Goal: Task Accomplishment & Management: Use online tool/utility

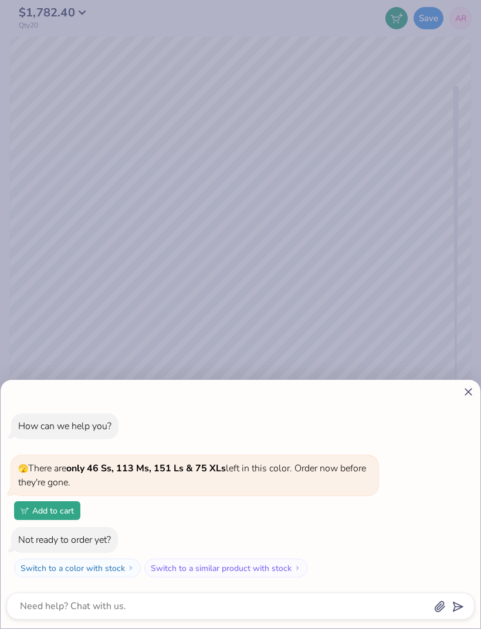
click at [462, 389] on icon at bounding box center [468, 392] width 12 height 12
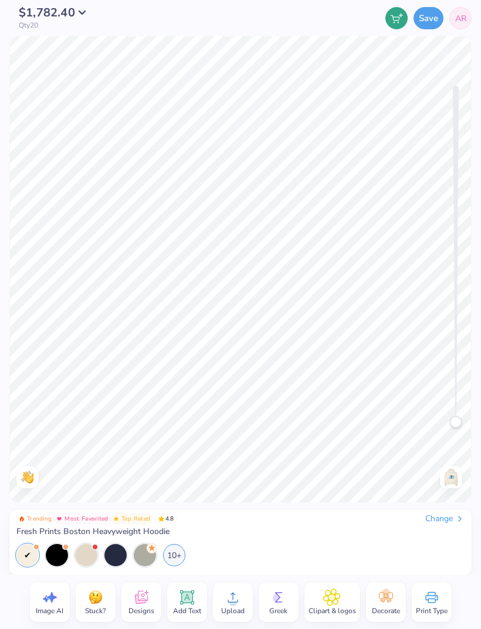
click at [352, 607] on span "Clipart & logos" at bounding box center [331, 610] width 47 height 9
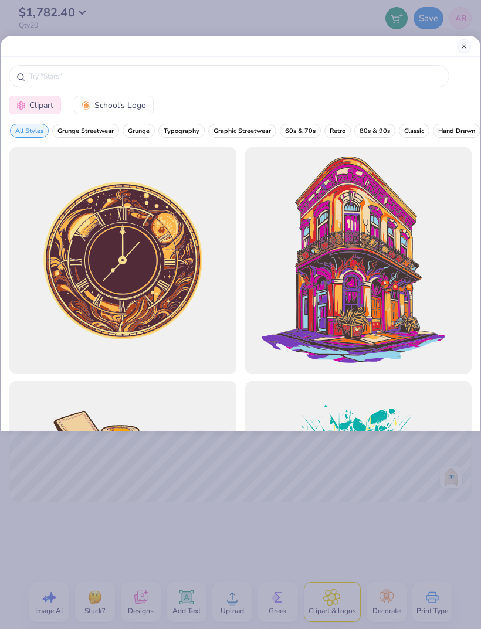
click at [462, 49] on button "Close" at bounding box center [464, 46] width 14 height 14
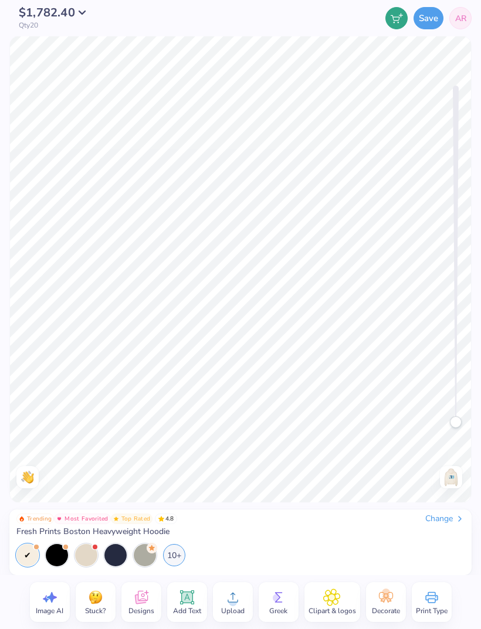
click at [239, 596] on icon at bounding box center [233, 598] width 18 height 18
click at [251, 603] on div "Upload" at bounding box center [233, 602] width 40 height 40
click at [236, 590] on icon at bounding box center [233, 598] width 18 height 18
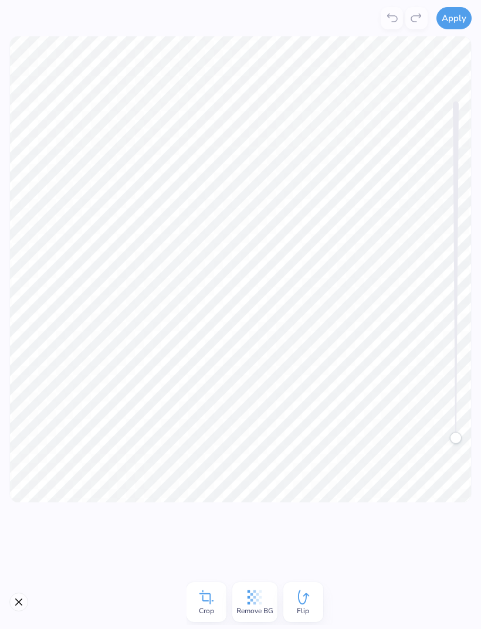
click at [259, 602] on icon at bounding box center [254, 597] width 15 height 15
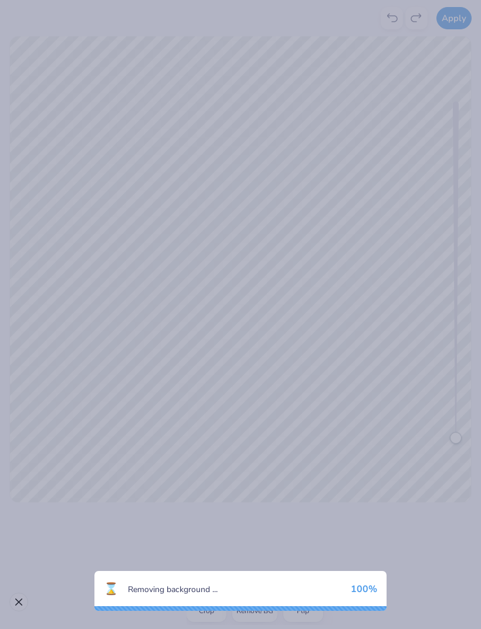
click at [148, 516] on div "⌛ Removing background ... 100 %" at bounding box center [240, 314] width 481 height 629
click at [95, 510] on div "⌛ Removing background ... 100 %" at bounding box center [240, 314] width 481 height 629
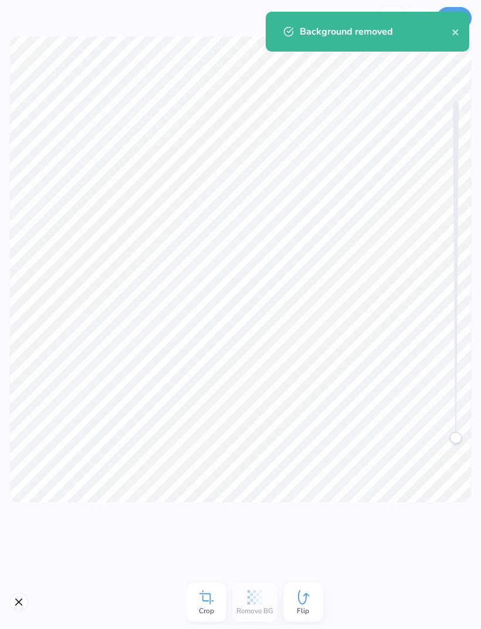
click at [210, 601] on icon at bounding box center [206, 597] width 14 height 14
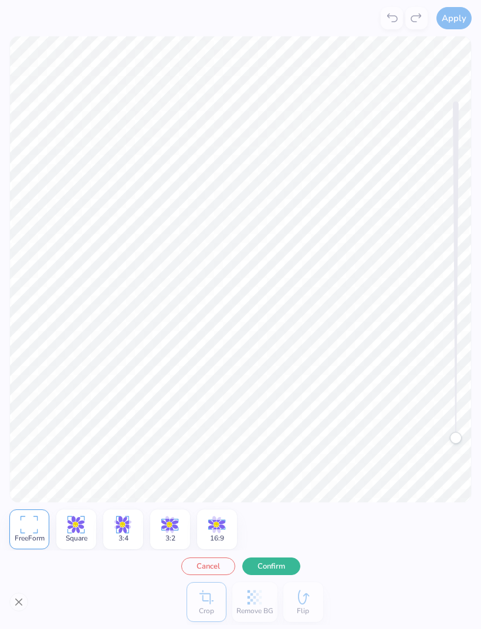
click at [262, 604] on div "Crop Remove BG Flip" at bounding box center [259, 602] width 146 height 46
click at [256, 601] on div "Crop Remove BG Flip" at bounding box center [259, 602] width 146 height 46
click at [262, 603] on div "Crop Remove BG Flip" at bounding box center [259, 602] width 146 height 46
click at [25, 597] on button "Close" at bounding box center [18, 602] width 19 height 19
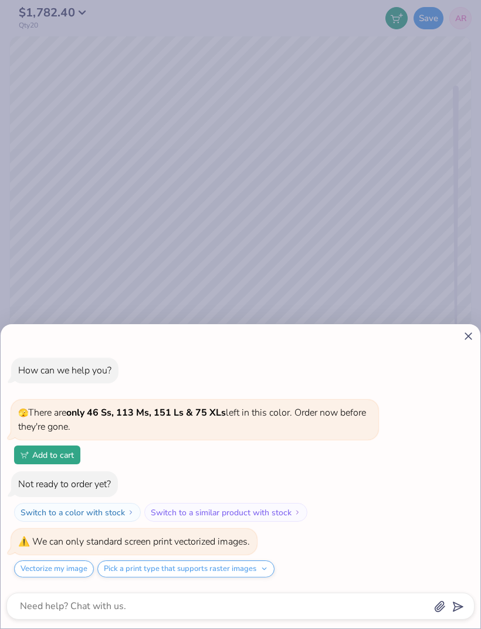
click at [431, 230] on div "How can we help you? 🫣 There are only 46 Ss, 113 Ms, 151 Ls & 75 XLs left in th…" at bounding box center [240, 314] width 481 height 629
type textarea "x"
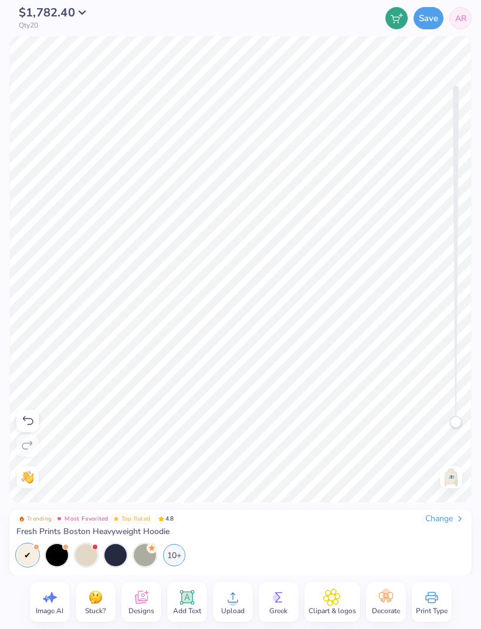
click at [234, 602] on icon at bounding box center [232, 598] width 11 height 10
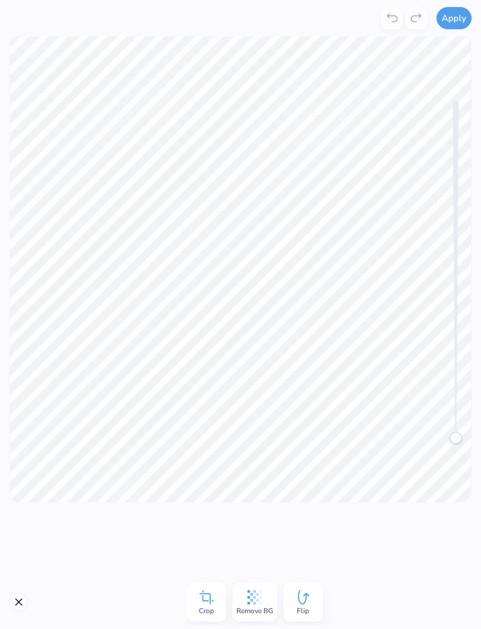
click at [212, 595] on icon at bounding box center [207, 598] width 18 height 18
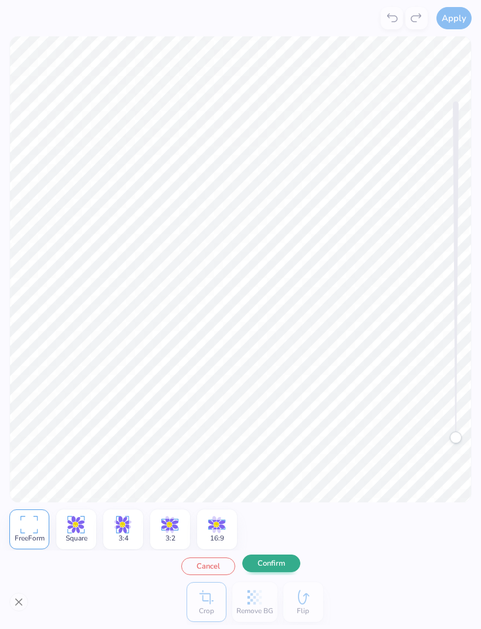
click at [266, 569] on button "Confirm" at bounding box center [271, 564] width 58 height 18
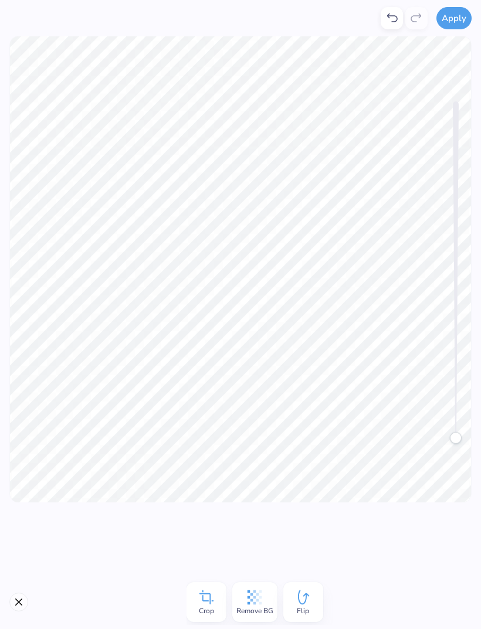
click at [246, 607] on span "Remove BG" at bounding box center [254, 610] width 37 height 9
click at [18, 608] on button "Close" at bounding box center [18, 602] width 19 height 19
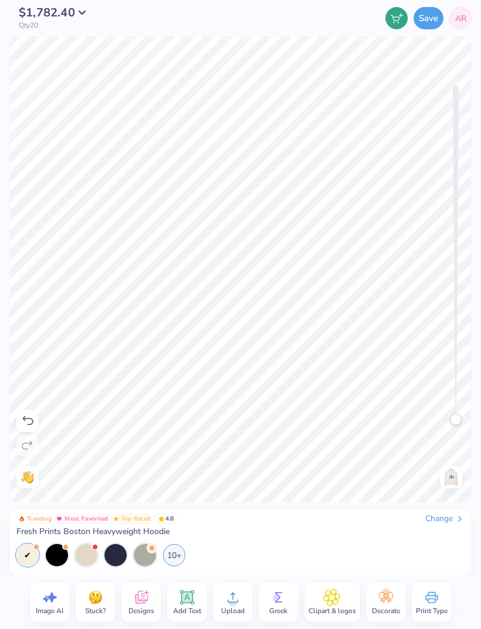
click at [237, 591] on icon at bounding box center [233, 598] width 18 height 18
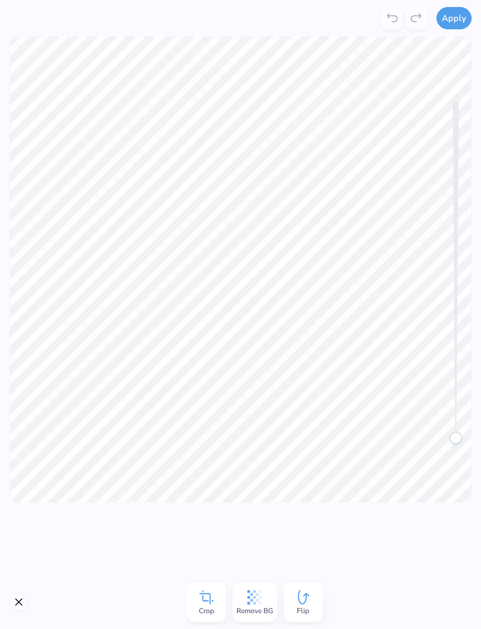
click at [202, 600] on icon at bounding box center [206, 597] width 14 height 14
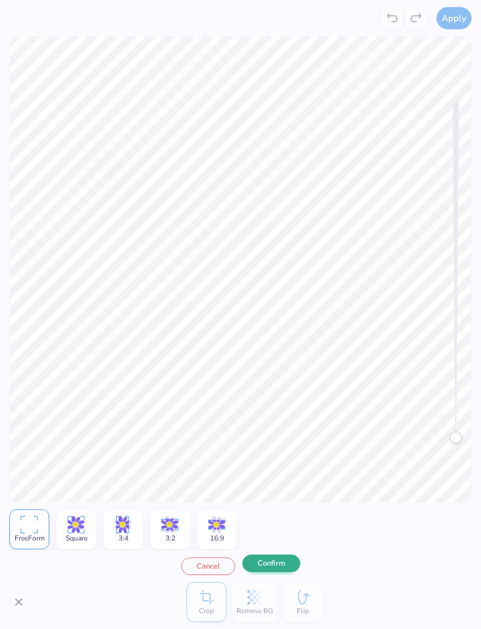
click at [278, 570] on button "Confirm" at bounding box center [271, 564] width 58 height 18
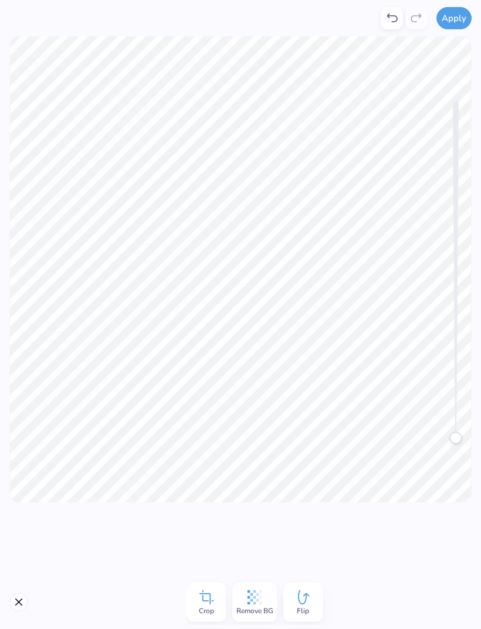
click at [259, 603] on icon at bounding box center [255, 598] width 18 height 18
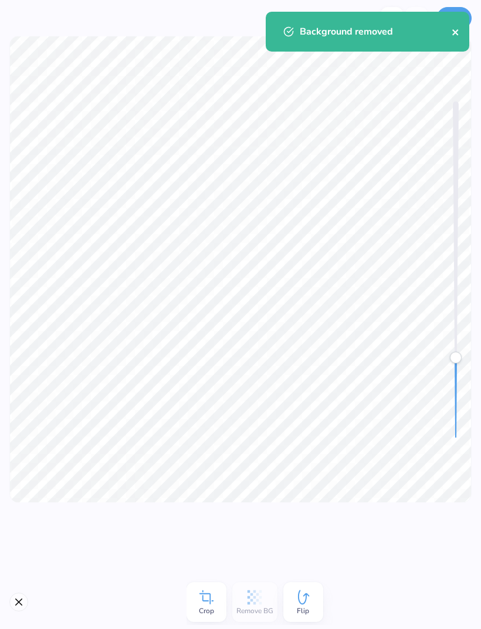
click at [456, 36] on icon "close" at bounding box center [455, 32] width 8 height 9
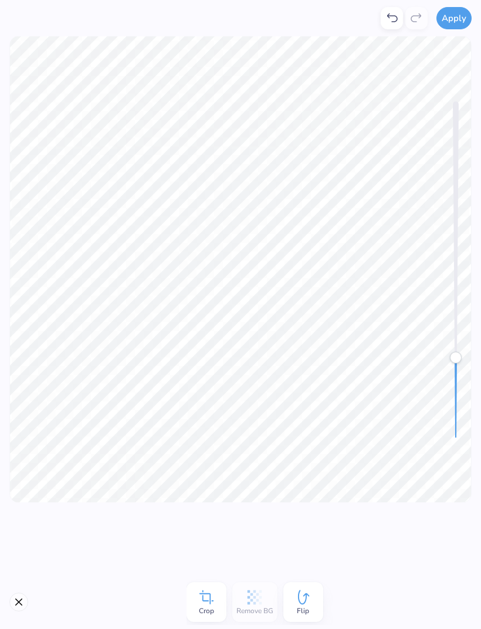
click at [453, 21] on button "Apply" at bounding box center [453, 18] width 35 height 22
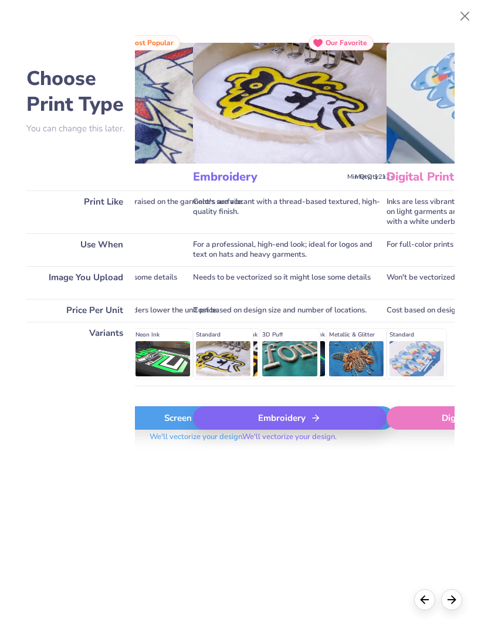
scroll to position [0, 172]
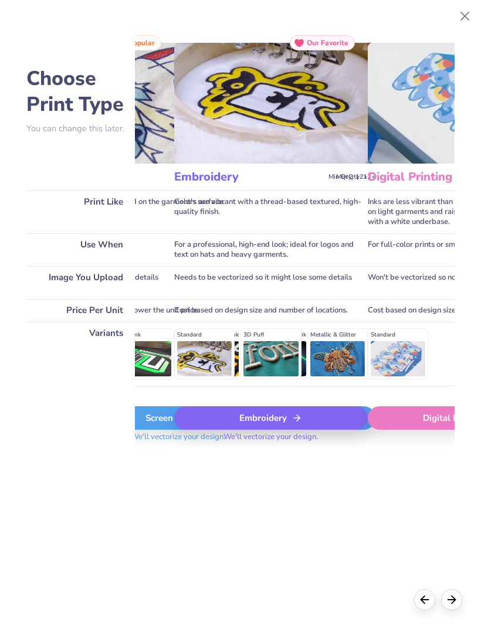
click at [290, 427] on div "Embroidery" at bounding box center [270, 417] width 193 height 23
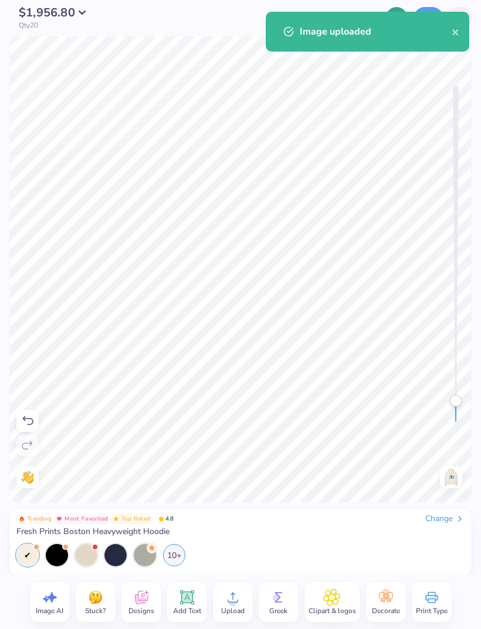
select select "Fundraising / Philanthropy event"
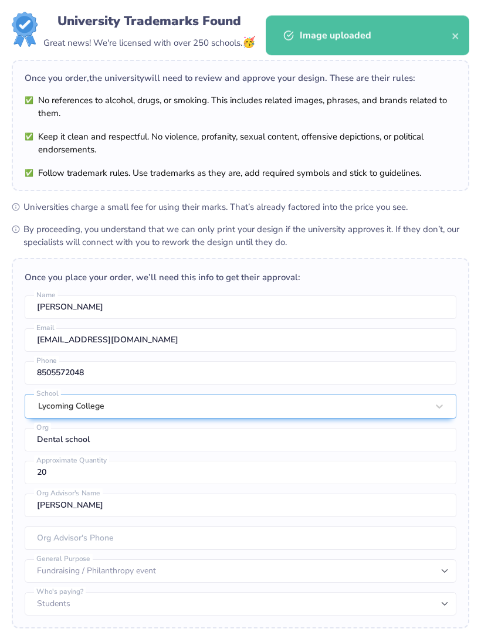
click at [454, 36] on div "Image uploaded" at bounding box center [367, 35] width 208 height 53
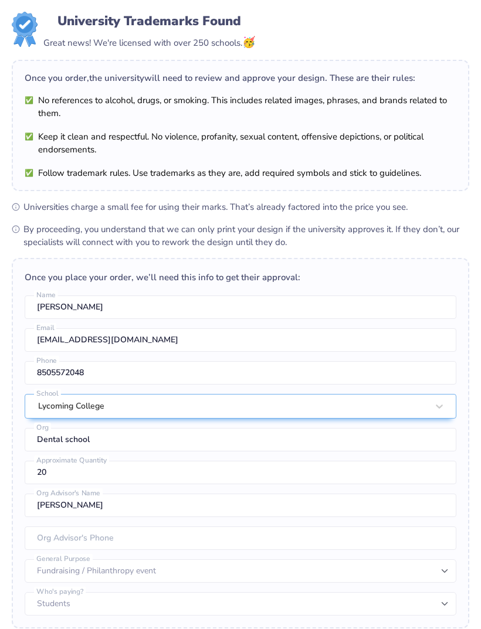
scroll to position [0, 0]
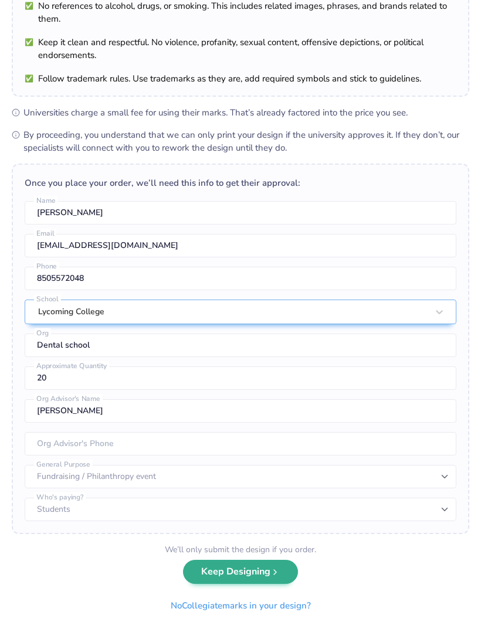
click at [265, 571] on button "Keep Designing" at bounding box center [240, 572] width 115 height 24
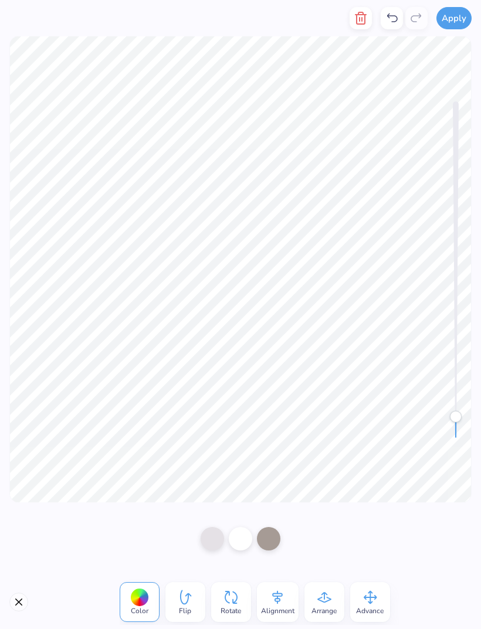
click at [158, 603] on div "Color" at bounding box center [140, 602] width 40 height 40
click at [247, 539] on div at bounding box center [240, 537] width 23 height 23
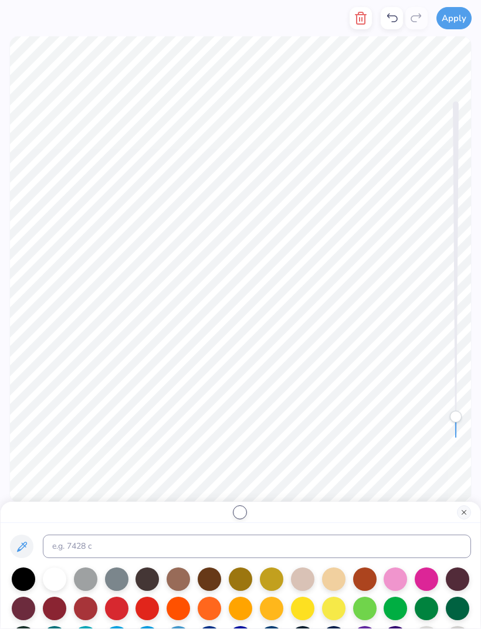
click at [460, 515] on button "Close" at bounding box center [464, 512] width 14 height 14
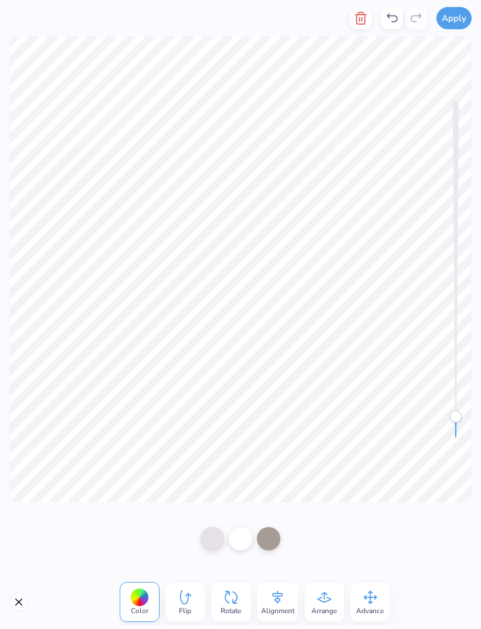
click at [365, 595] on icon at bounding box center [370, 598] width 18 height 18
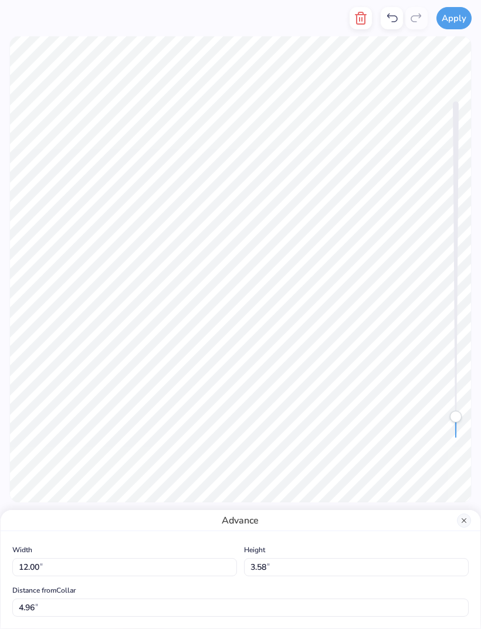
click at [465, 520] on button "Close" at bounding box center [464, 520] width 14 height 14
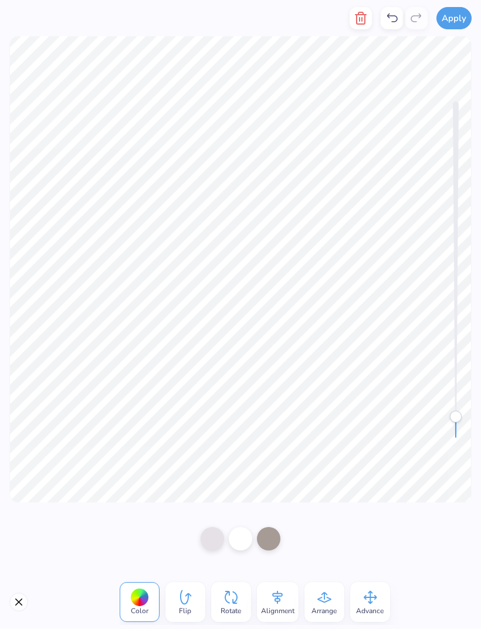
click at [148, 600] on icon at bounding box center [140, 598] width 18 height 18
click at [132, 598] on div at bounding box center [139, 598] width 18 height 18
click at [143, 601] on div at bounding box center [139, 598] width 18 height 18
click at [142, 608] on span "Color" at bounding box center [140, 610] width 18 height 9
click at [239, 550] on div at bounding box center [240, 538] width 98 height 33
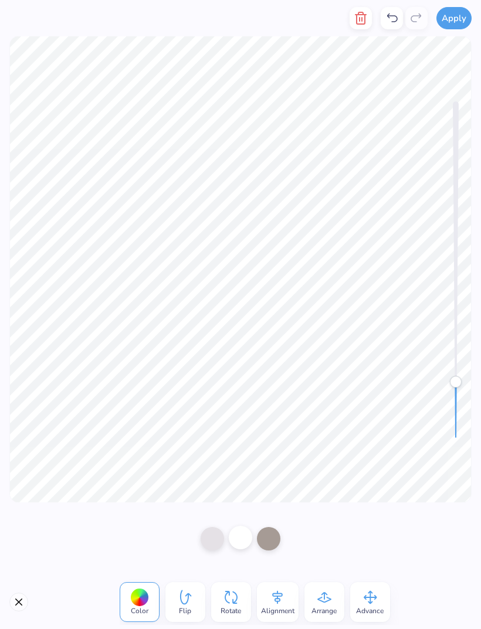
click at [241, 547] on div at bounding box center [240, 537] width 23 height 23
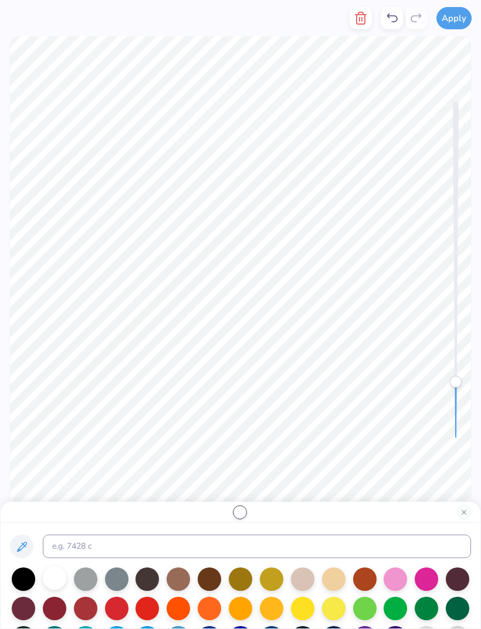
click at [50, 582] on div at bounding box center [54, 577] width 23 height 23
click at [53, 582] on div at bounding box center [54, 577] width 23 height 23
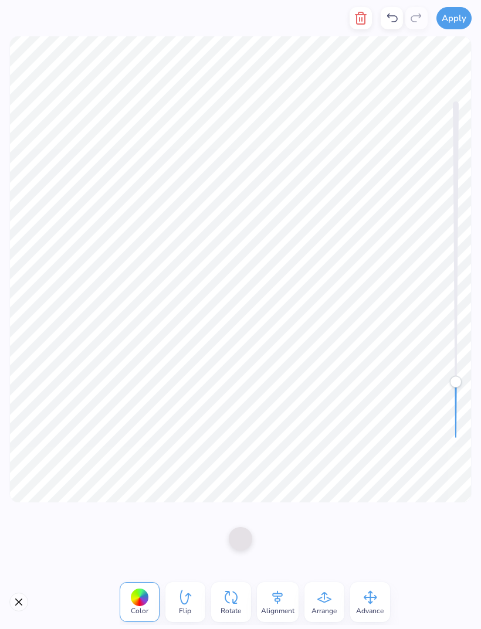
click at [155, 598] on div "Color" at bounding box center [140, 602] width 40 height 40
click at [148, 606] on div "Color" at bounding box center [140, 602] width 40 height 40
click at [151, 603] on div "Color" at bounding box center [140, 602] width 40 height 40
click at [135, 599] on div at bounding box center [139, 598] width 18 height 18
click at [138, 608] on span "Color" at bounding box center [140, 610] width 18 height 9
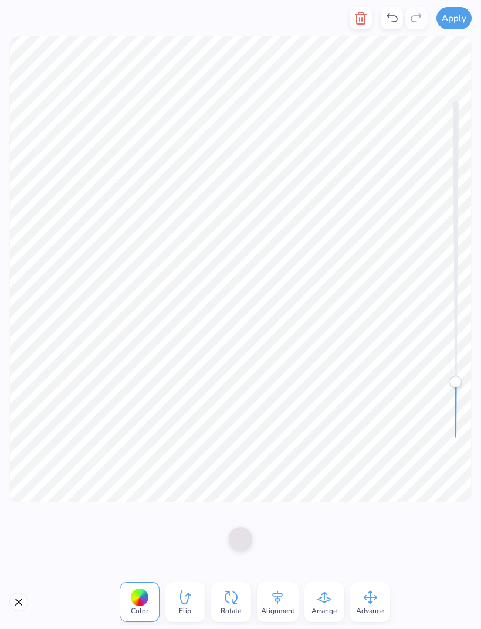
click at [135, 600] on div at bounding box center [139, 598] width 18 height 18
click at [141, 597] on div at bounding box center [139, 598] width 18 height 18
click at [275, 539] on div at bounding box center [240, 538] width 481 height 73
click at [131, 601] on div at bounding box center [139, 598] width 18 height 18
click at [141, 605] on div at bounding box center [139, 598] width 18 height 18
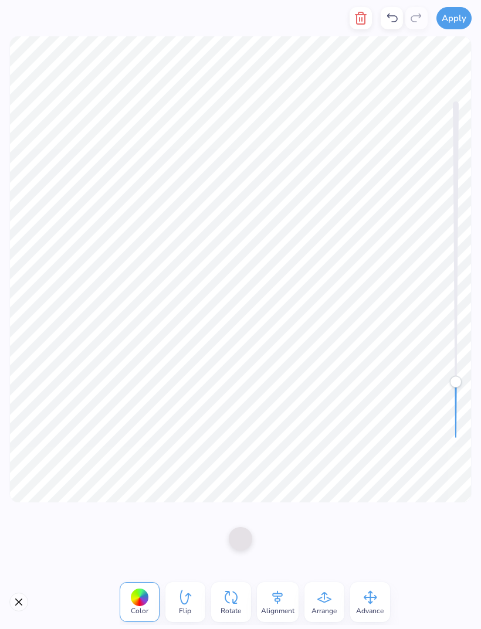
click at [140, 604] on div at bounding box center [139, 598] width 18 height 18
click at [145, 600] on div at bounding box center [139, 598] width 18 height 18
click at [140, 601] on div at bounding box center [139, 598] width 18 height 18
click at [150, 601] on div "Color" at bounding box center [140, 602] width 40 height 40
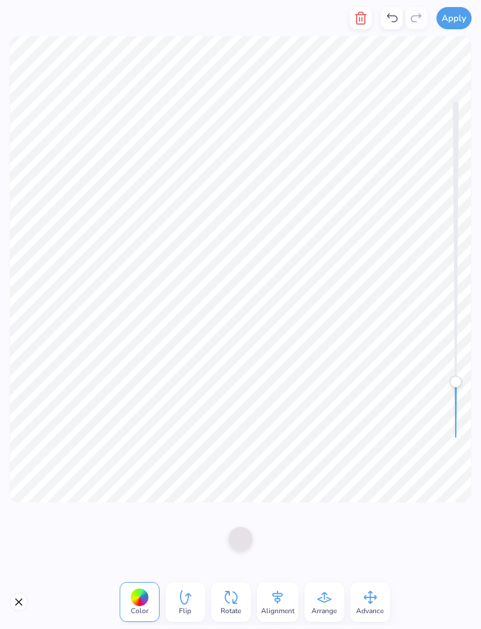
click at [149, 600] on div "Color" at bounding box center [140, 602] width 40 height 40
click at [150, 600] on div "Color" at bounding box center [140, 602] width 40 height 40
click at [142, 608] on span "Color" at bounding box center [140, 610] width 18 height 9
click at [145, 605] on icon at bounding box center [140, 598] width 18 height 18
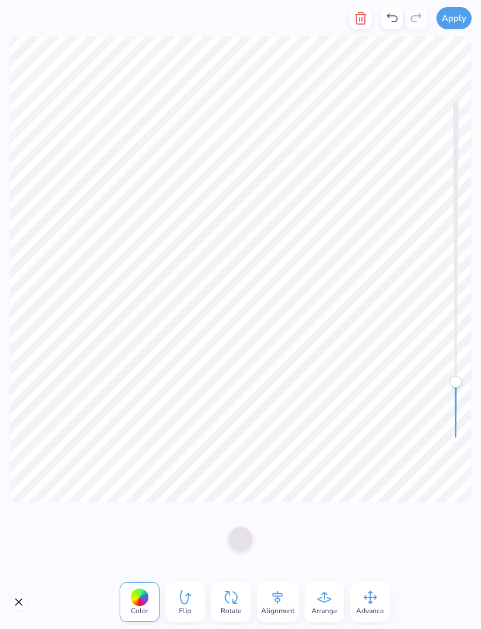
click at [150, 602] on div "Color" at bounding box center [140, 602] width 40 height 40
click at [135, 593] on div at bounding box center [139, 598] width 18 height 18
click at [28, 596] on div "Color Flip Rotate Alignment Arrange Advance" at bounding box center [240, 602] width 481 height 54
click at [25, 596] on button "Close" at bounding box center [18, 602] width 19 height 19
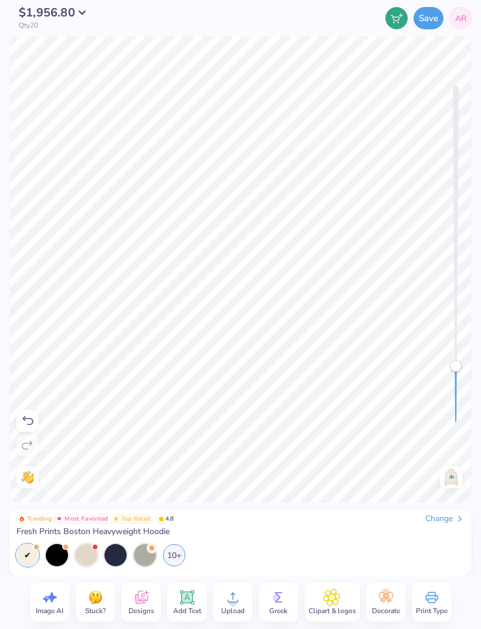
click at [30, 599] on div "Image AI" at bounding box center [50, 602] width 40 height 40
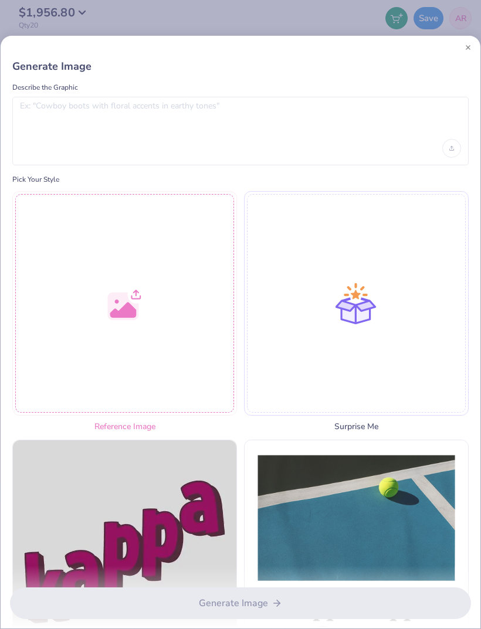
scroll to position [-1, 0]
click at [472, 36] on div at bounding box center [240, 47] width 479 height 23
click at [472, 35] on div "Generate Image Describe the Graphic Pick Your Style Reference Image Surprise Me…" at bounding box center [240, 332] width 481 height 594
click at [479, 44] on div at bounding box center [240, 47] width 479 height 23
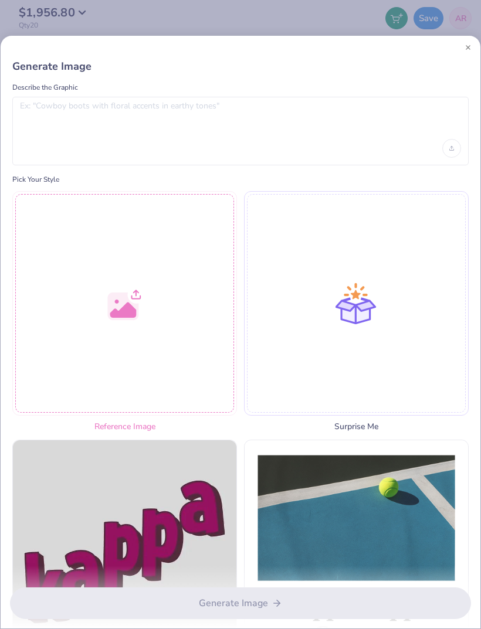
click at [479, 43] on div at bounding box center [240, 47] width 479 height 23
click at [464, 51] on div at bounding box center [240, 47] width 479 height 23
click at [464, 50] on div at bounding box center [240, 47] width 479 height 23
click at [466, 45] on button "Close" at bounding box center [468, 48] width 6 height 6
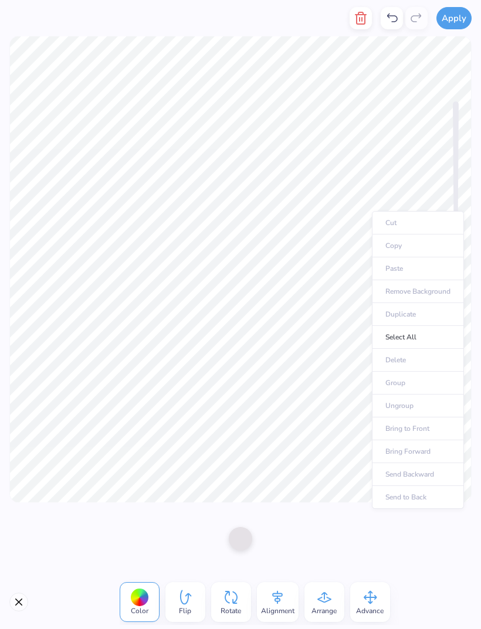
click at [355, 13] on icon "button" at bounding box center [360, 18] width 14 height 14
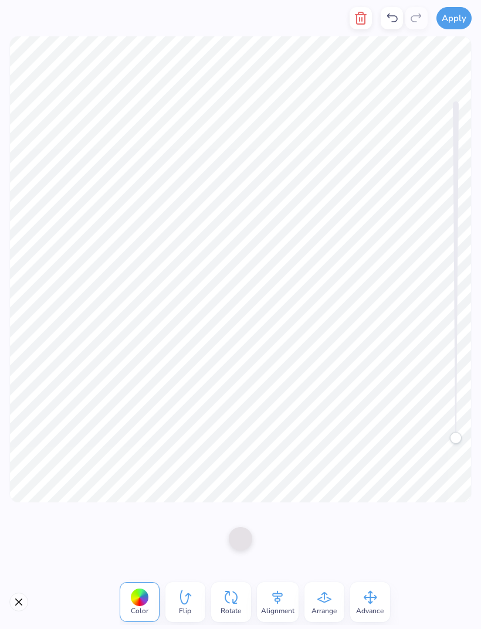
click at [358, 18] on icon "button" at bounding box center [360, 18] width 8 height 12
click at [358, 25] on icon "button" at bounding box center [360, 18] width 14 height 14
click at [359, 25] on button "button" at bounding box center [360, 18] width 22 height 22
click at [365, 21] on icon "button" at bounding box center [360, 18] width 8 height 12
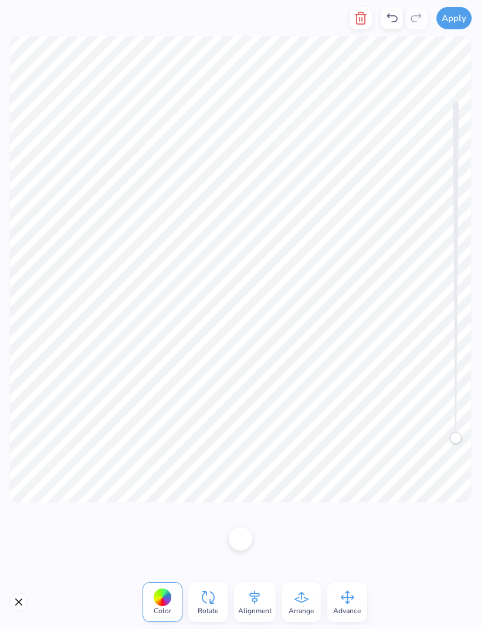
click at [358, 25] on button "button" at bounding box center [360, 18] width 22 height 22
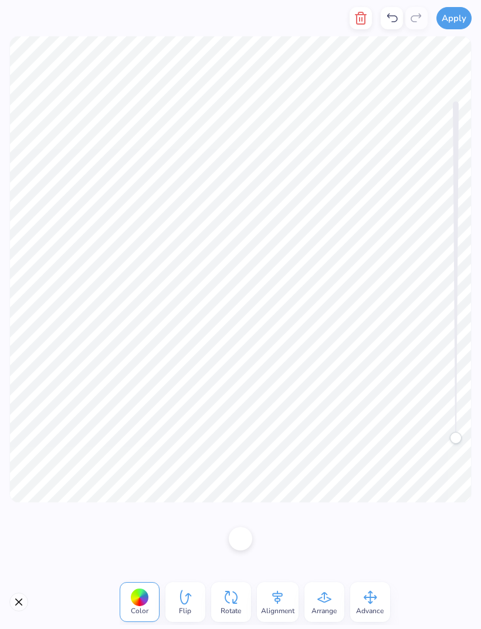
click at [359, 27] on button "button" at bounding box center [360, 18] width 22 height 22
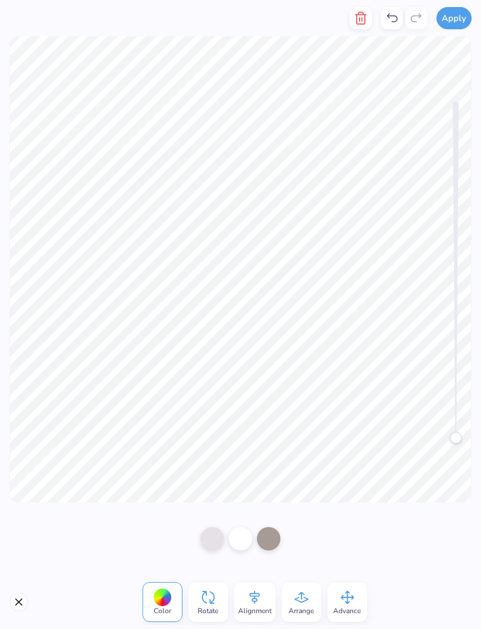
click at [358, 28] on button "button" at bounding box center [360, 18] width 22 height 22
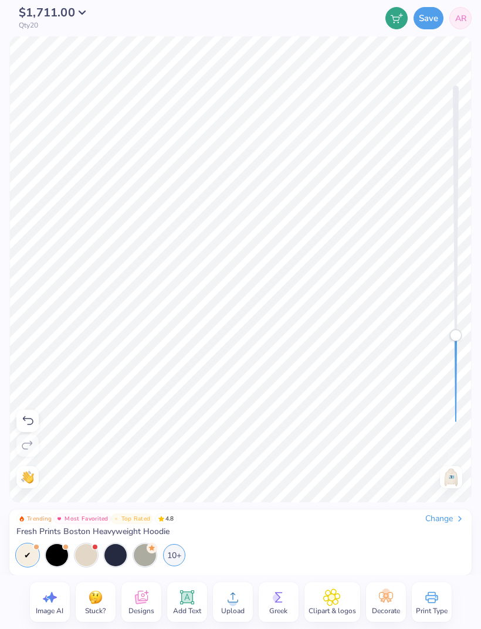
click at [184, 601] on icon at bounding box center [186, 597] width 11 height 11
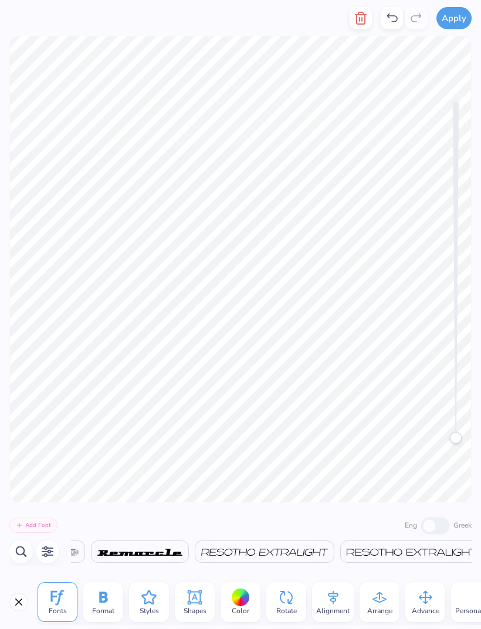
scroll to position [0, 20380]
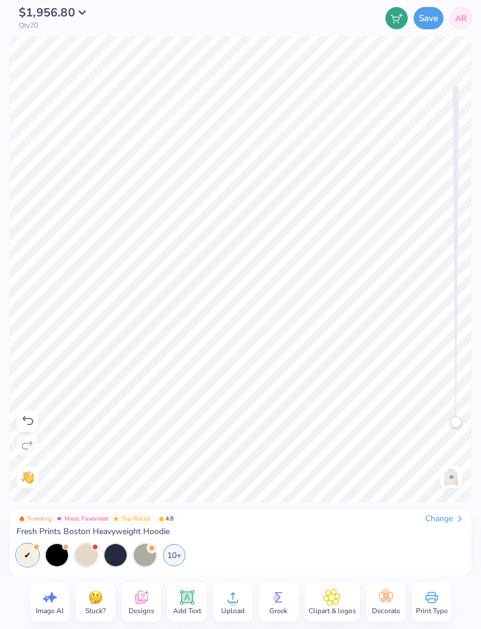
click at [359, 15] on div "Save AR" at bounding box center [311, 18] width 321 height 36
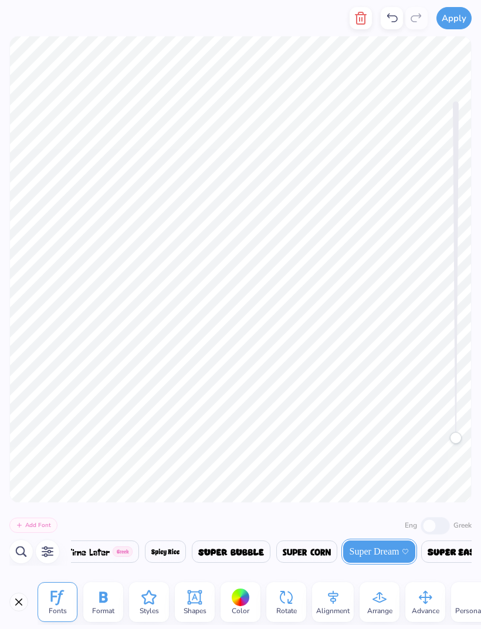
click at [359, 19] on line "button" at bounding box center [359, 20] width 0 height 4
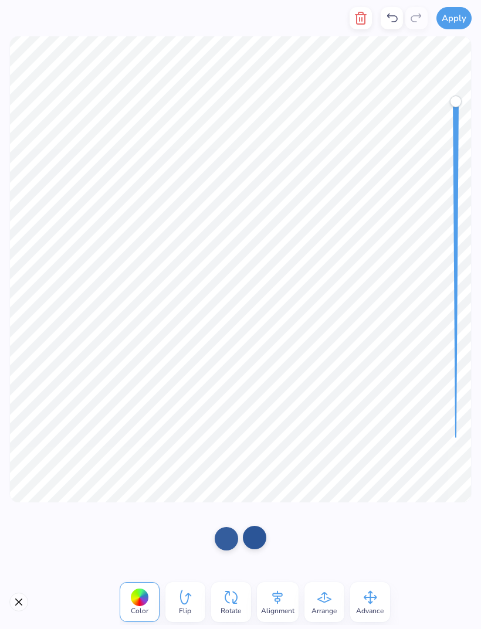
click at [252, 543] on div at bounding box center [254, 537] width 23 height 23
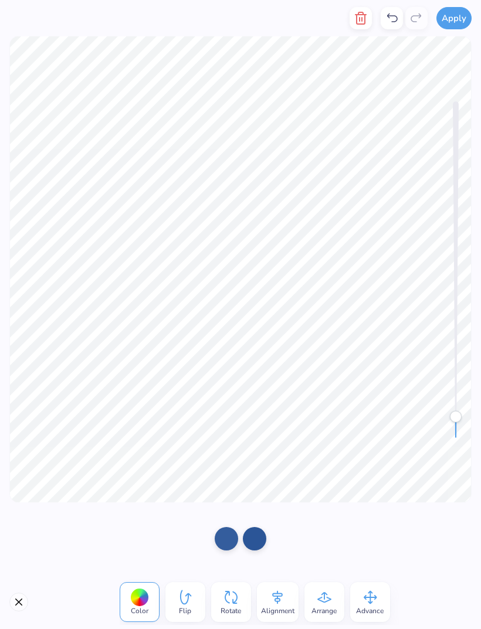
click at [350, 21] on button "button" at bounding box center [360, 18] width 22 height 22
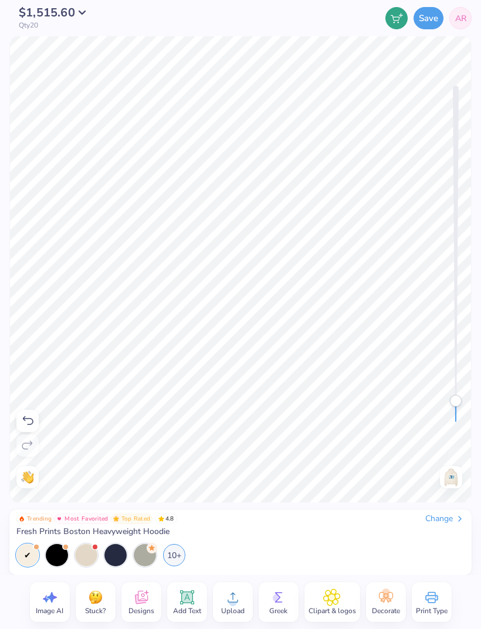
click at [239, 599] on icon at bounding box center [233, 598] width 18 height 18
click at [239, 613] on span "Upload" at bounding box center [232, 610] width 23 height 9
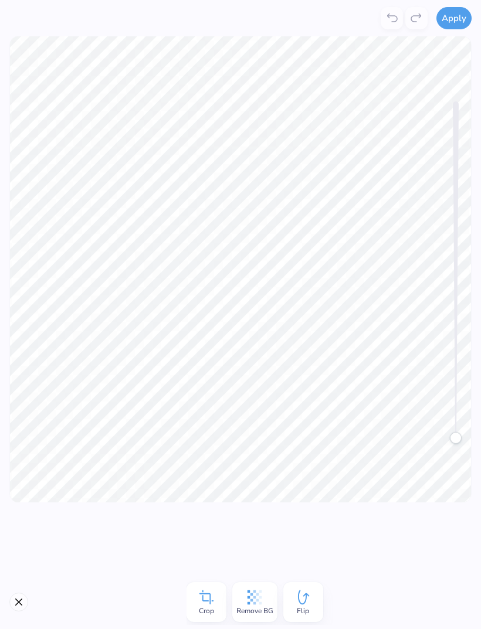
click at [265, 603] on div "Remove BG" at bounding box center [254, 602] width 45 height 40
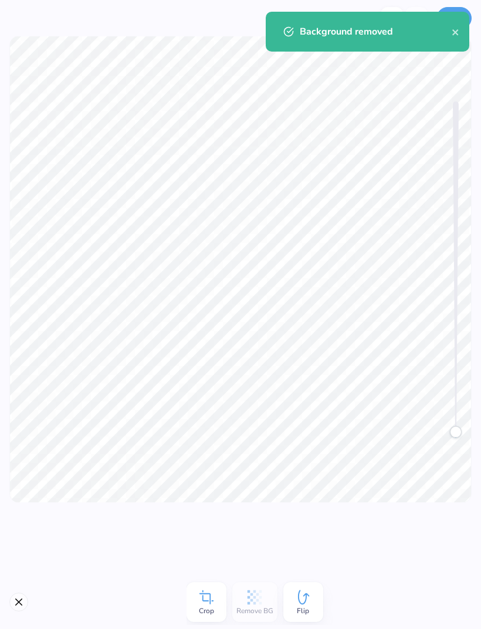
click at [448, 38] on div "Background removed" at bounding box center [376, 32] width 152 height 14
click at [457, 31] on icon "close" at bounding box center [455, 32] width 8 height 9
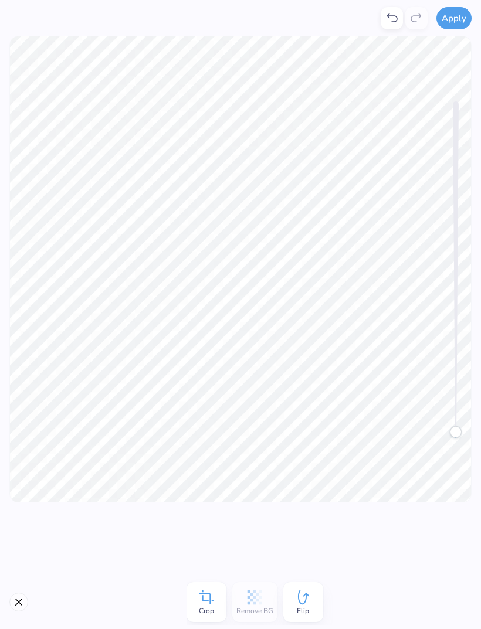
click at [453, 18] on div "Background removed" at bounding box center [367, 35] width 208 height 53
click at [454, 18] on button "Apply" at bounding box center [453, 16] width 35 height 22
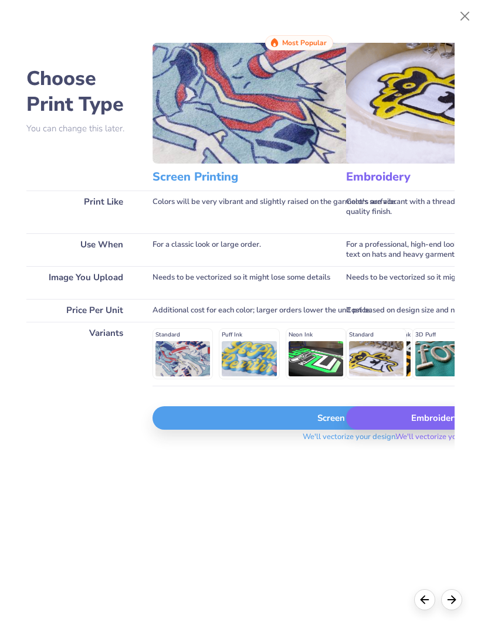
click at [424, 428] on div "Embroidery" at bounding box center [442, 417] width 193 height 23
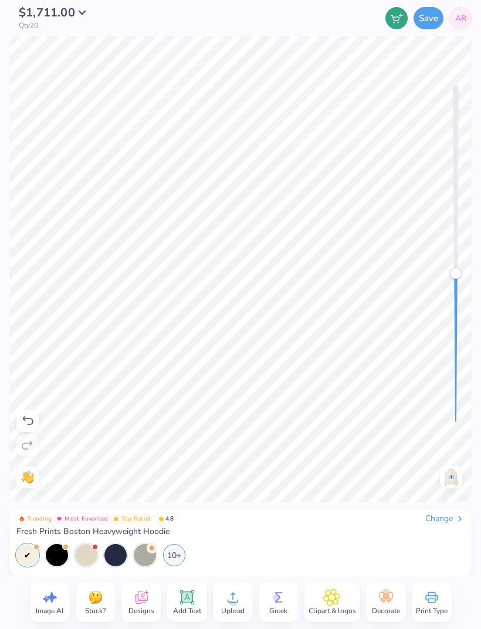
click at [187, 596] on icon at bounding box center [186, 597] width 14 height 14
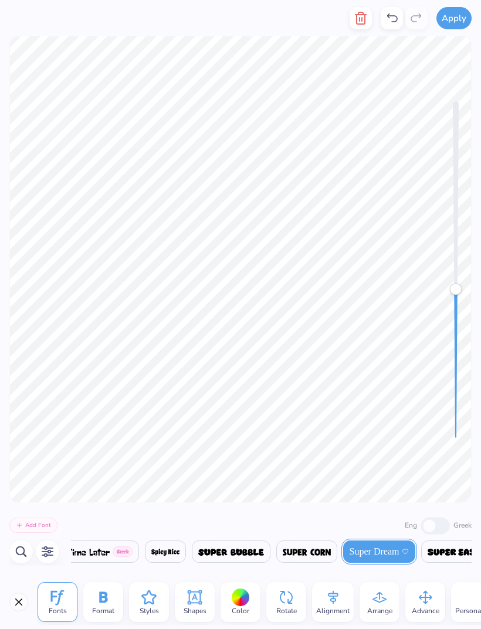
scroll to position [0, 1]
type textarea "T"
type textarea "SCHOOL OF DENTAK MEDICINE"
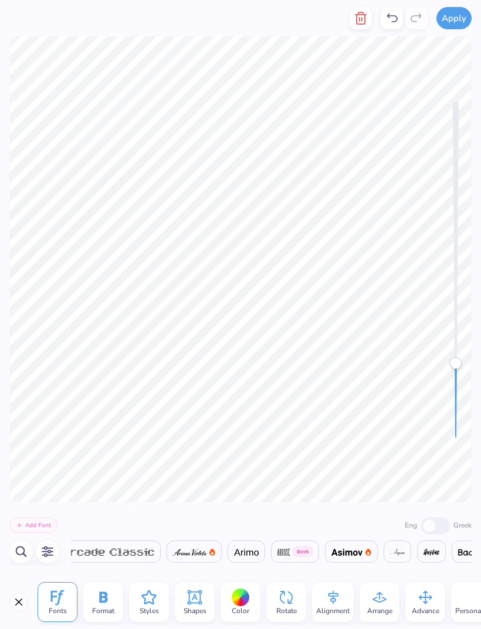
scroll to position [0, 1324]
click at [249, 553] on img at bounding box center [246, 552] width 24 height 7
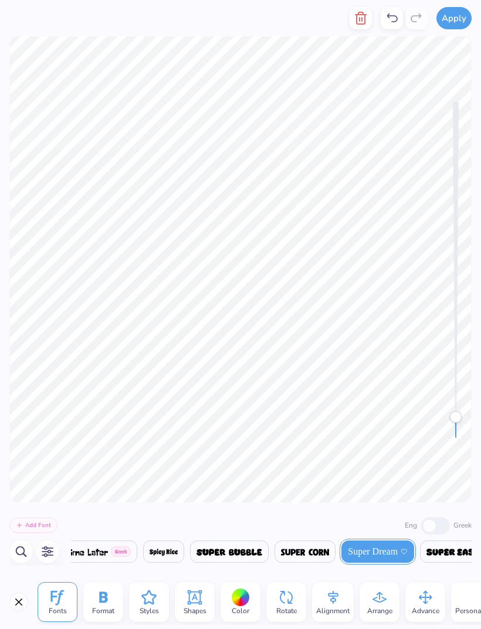
click at [387, 25] on div at bounding box center [391, 18] width 22 height 22
click at [395, 24] on icon at bounding box center [392, 18] width 14 height 14
click at [396, 22] on icon at bounding box center [392, 17] width 11 height 9
click at [397, 9] on div at bounding box center [391, 18] width 22 height 22
click at [390, 20] on icon at bounding box center [392, 18] width 14 height 14
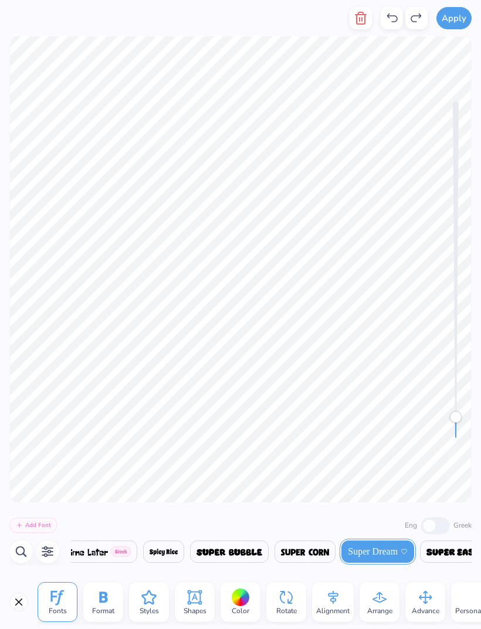
click at [413, 21] on icon at bounding box center [415, 17] width 11 height 9
click at [413, 21] on icon at bounding box center [416, 18] width 14 height 14
click at [417, 18] on icon at bounding box center [416, 18] width 14 height 14
click at [416, 18] on icon at bounding box center [416, 18] width 14 height 14
click at [410, 19] on icon at bounding box center [416, 18] width 14 height 14
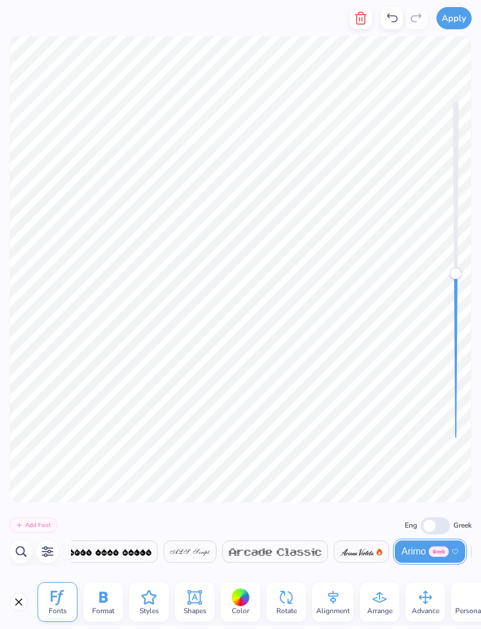
scroll to position [0, 6]
type textarea "SCHOOL OF DENTAL MEDICINE"
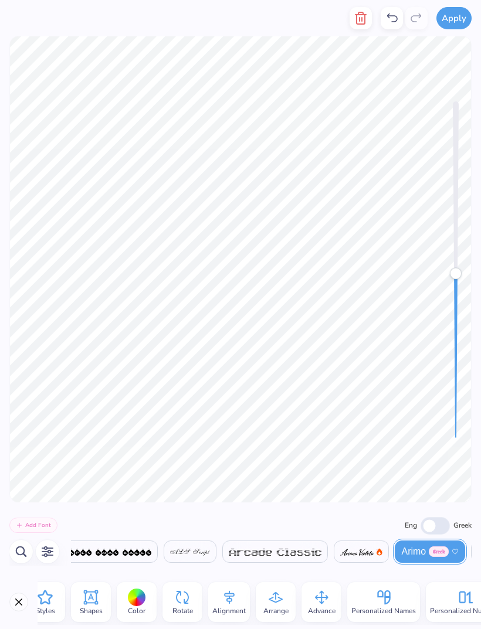
scroll to position [0, 108]
click at [131, 603] on div at bounding box center [133, 598] width 18 height 18
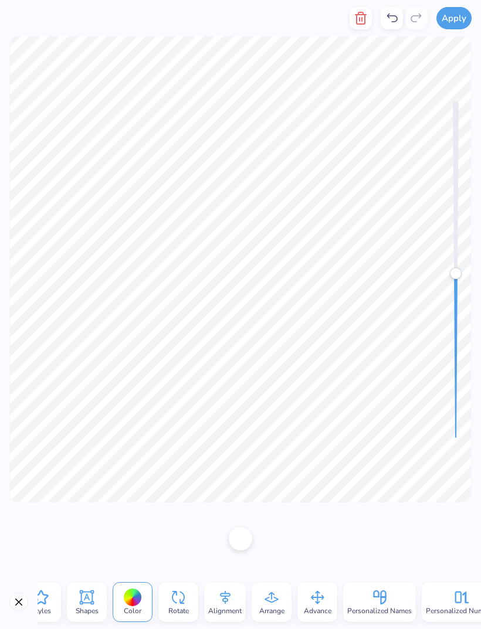
click at [135, 607] on span "Color" at bounding box center [133, 610] width 18 height 9
click at [138, 606] on span "Color" at bounding box center [133, 610] width 18 height 9
click at [251, 536] on div at bounding box center [240, 537] width 23 height 23
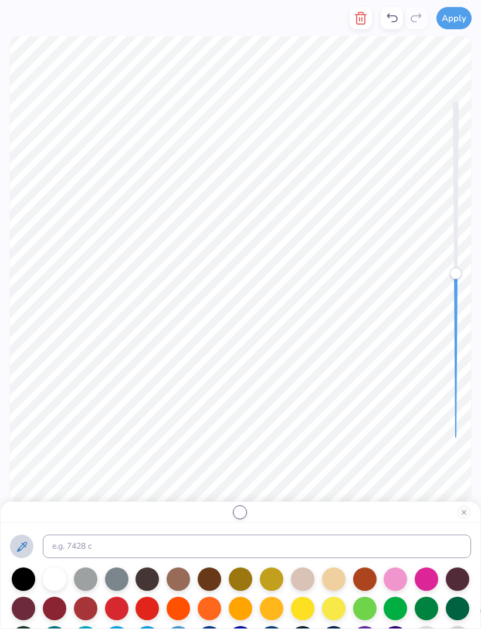
click at [22, 554] on button at bounding box center [21, 546] width 23 height 23
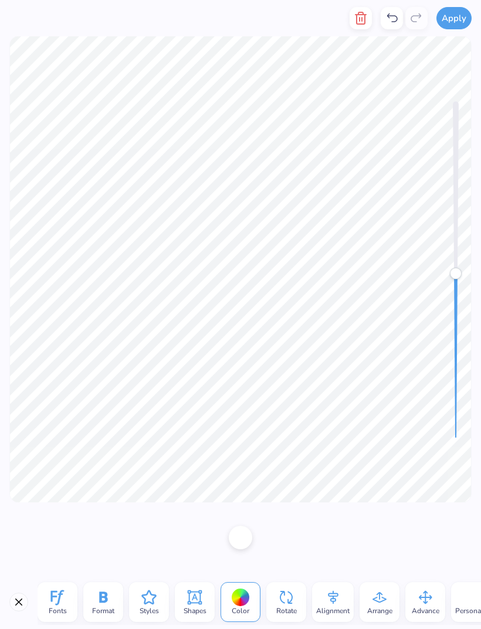
click at [240, 538] on div at bounding box center [240, 537] width 23 height 23
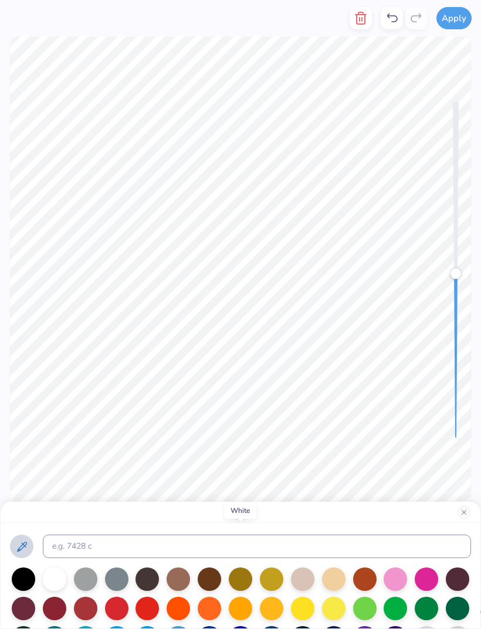
click at [25, 544] on icon at bounding box center [22, 547] width 14 height 14
click at [27, 550] on icon at bounding box center [22, 547] width 14 height 14
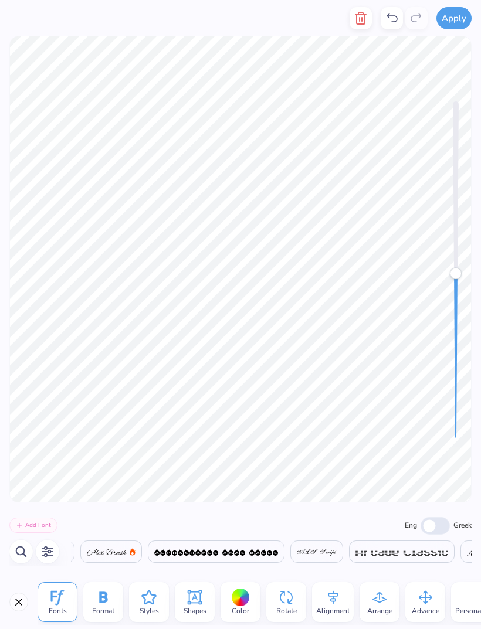
scroll to position [0, 1157]
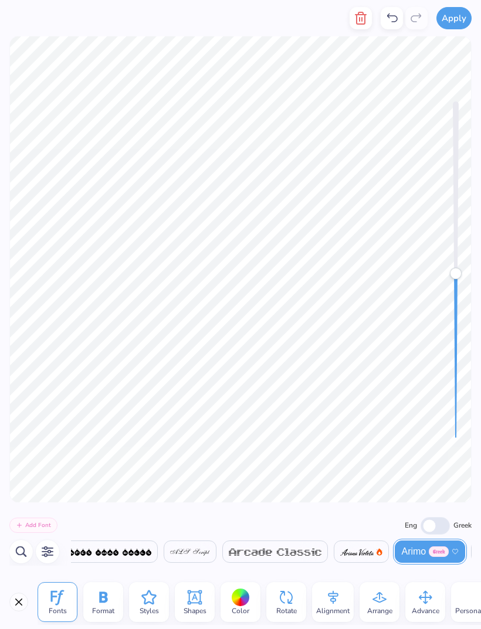
click at [242, 607] on span "Color" at bounding box center [241, 610] width 18 height 9
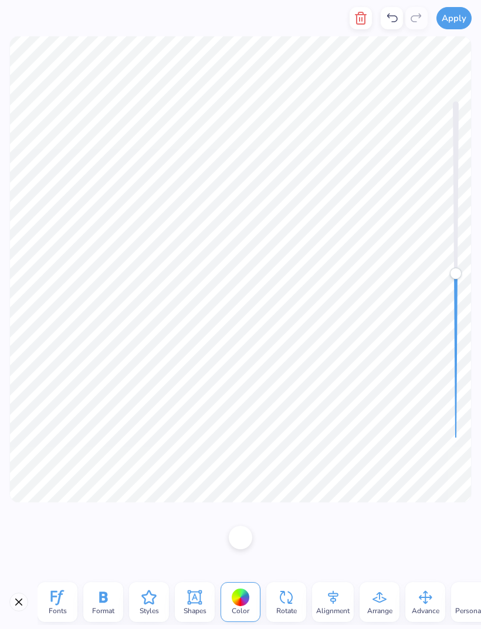
click at [243, 549] on div at bounding box center [240, 537] width 23 height 23
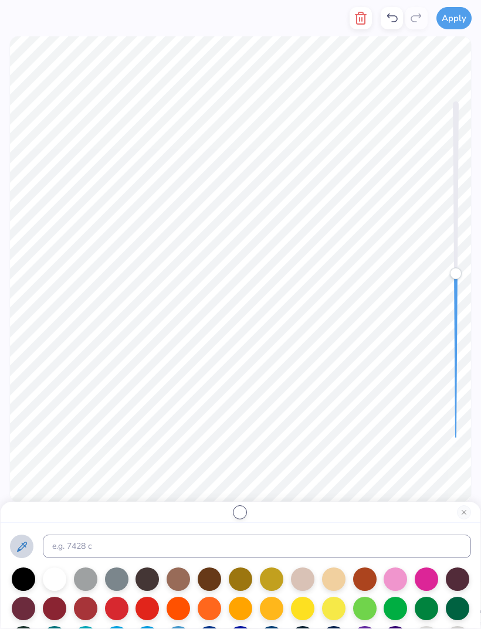
click at [25, 540] on icon at bounding box center [22, 547] width 14 height 14
click at [19, 548] on icon at bounding box center [22, 547] width 10 height 10
click at [25, 548] on icon at bounding box center [22, 547] width 14 height 14
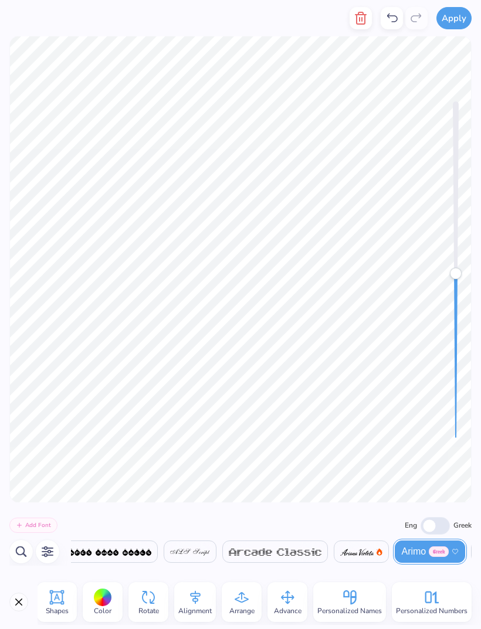
scroll to position [0, 138]
click at [113, 596] on div "Color" at bounding box center [103, 602] width 40 height 40
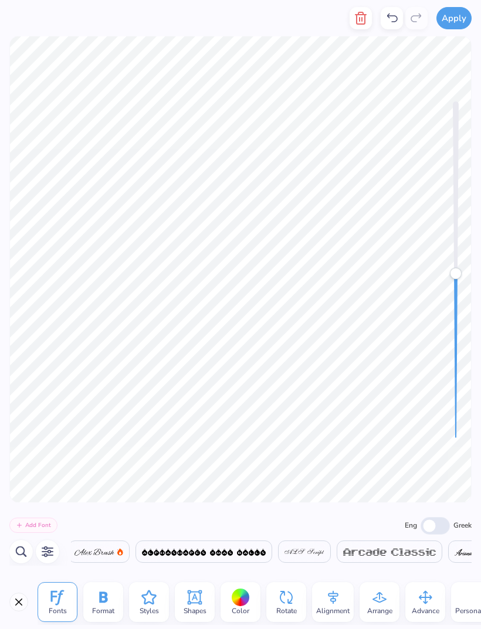
scroll to position [0, 1157]
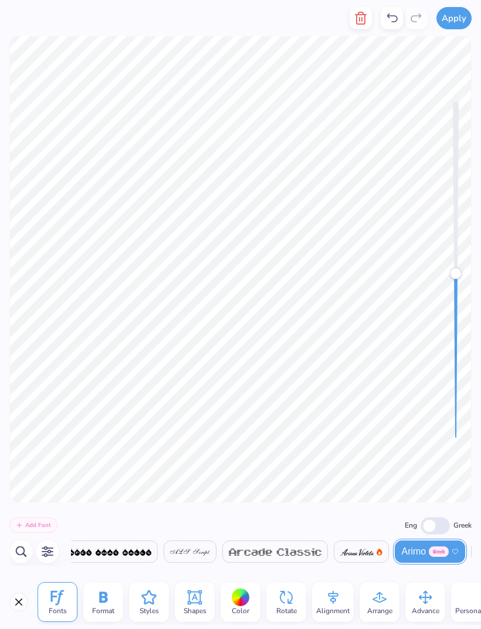
click at [243, 596] on div at bounding box center [241, 598] width 18 height 18
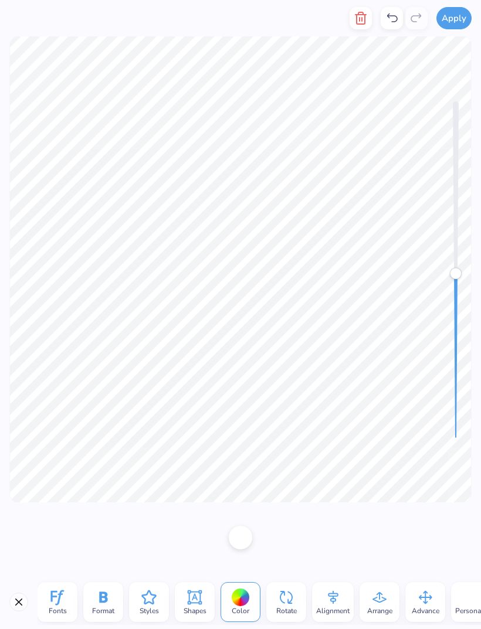
click at [240, 539] on div at bounding box center [240, 537] width 23 height 23
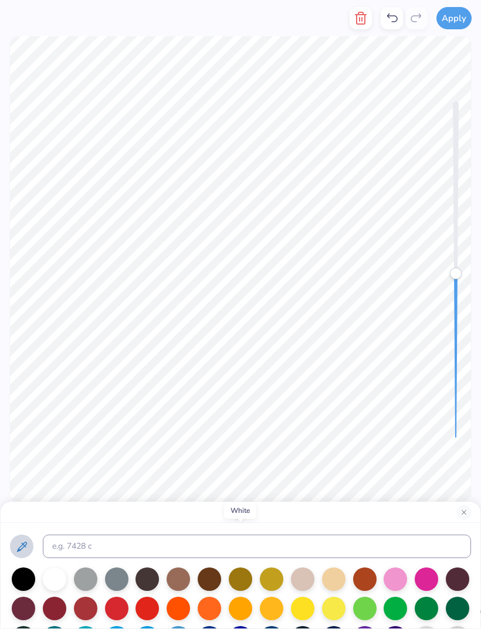
click at [25, 545] on icon at bounding box center [22, 547] width 10 height 10
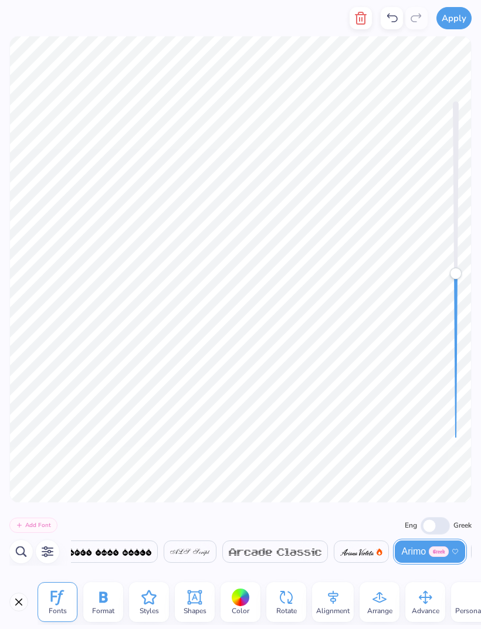
click at [247, 600] on div at bounding box center [241, 598] width 18 height 18
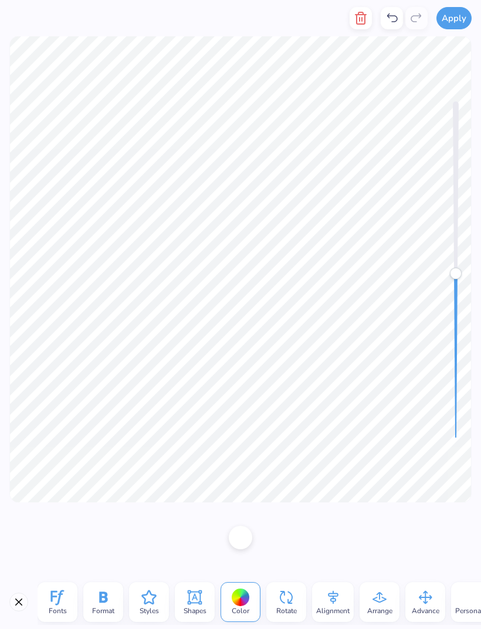
click at [242, 540] on div at bounding box center [240, 537] width 23 height 23
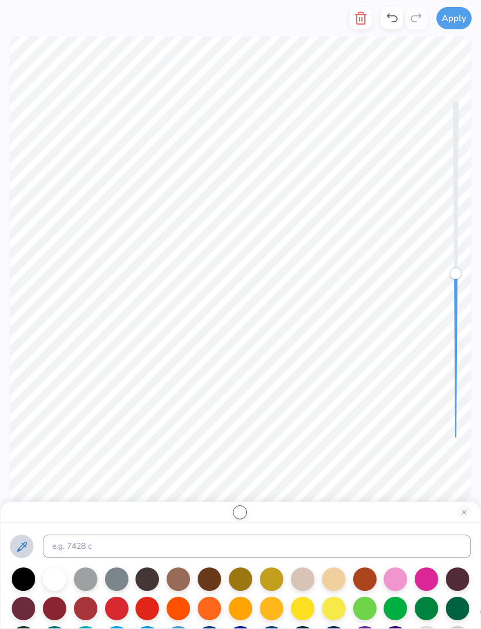
click at [24, 545] on icon at bounding box center [22, 547] width 10 height 10
click at [23, 540] on icon at bounding box center [22, 547] width 14 height 14
click at [30, 551] on button at bounding box center [21, 546] width 23 height 23
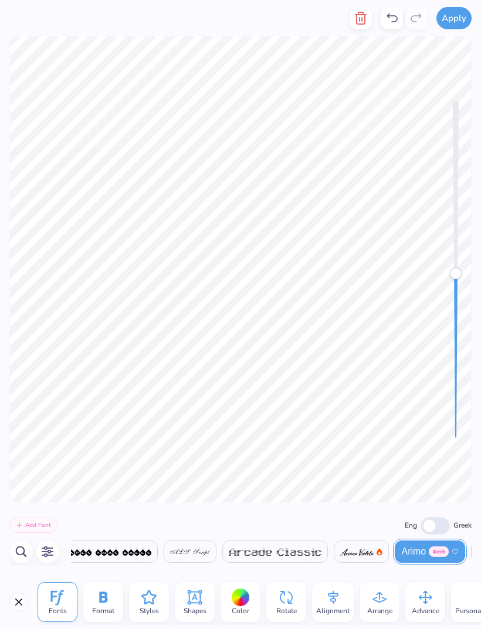
click at [246, 603] on div at bounding box center [241, 598] width 18 height 18
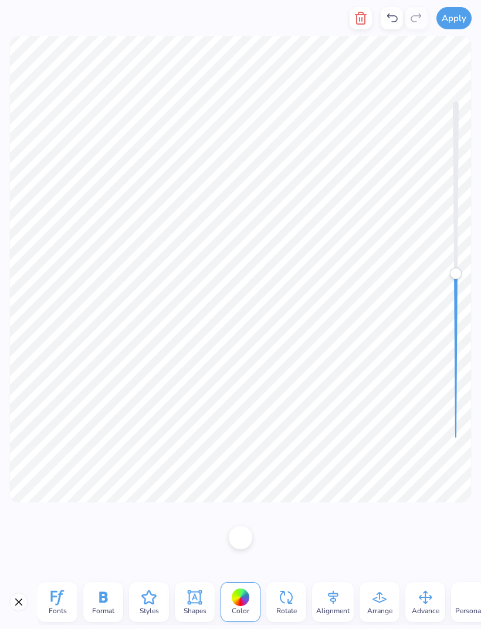
click at [249, 543] on div at bounding box center [240, 537] width 23 height 23
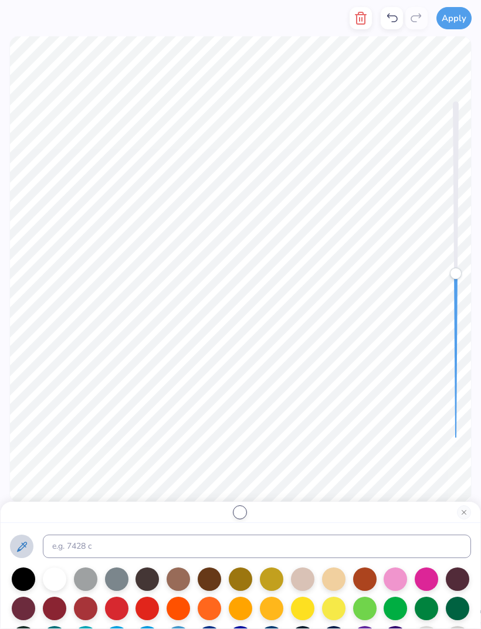
click at [13, 543] on button at bounding box center [21, 546] width 23 height 23
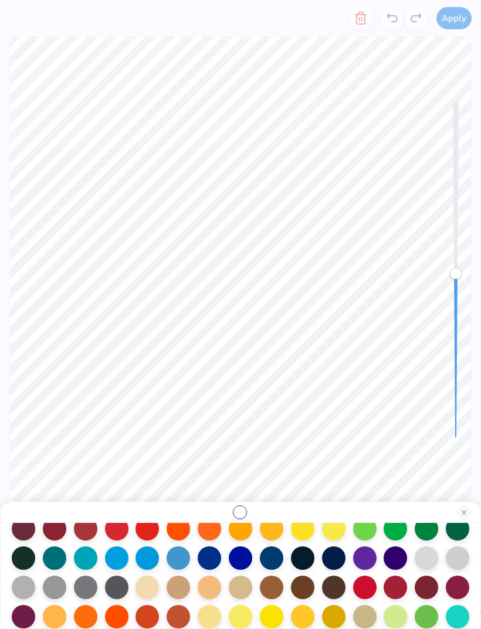
scroll to position [84, 0]
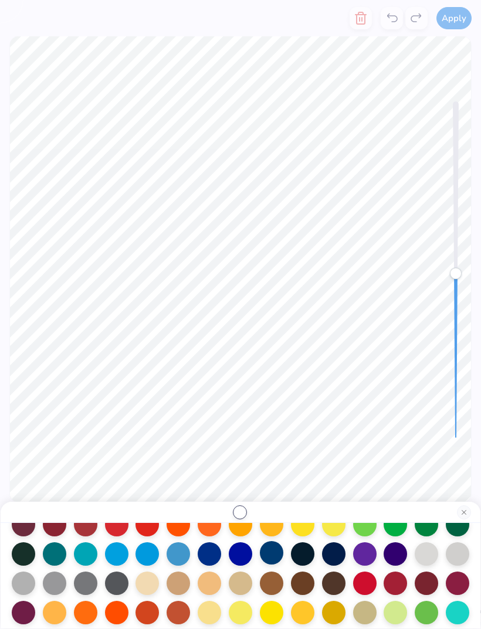
click at [270, 559] on div at bounding box center [271, 552] width 23 height 23
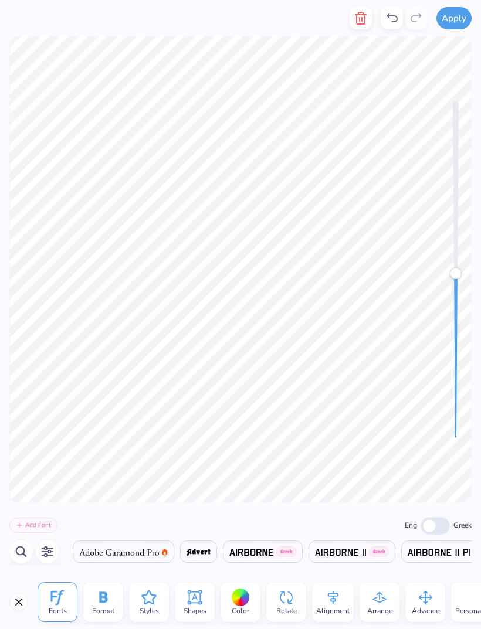
scroll to position [0, 0]
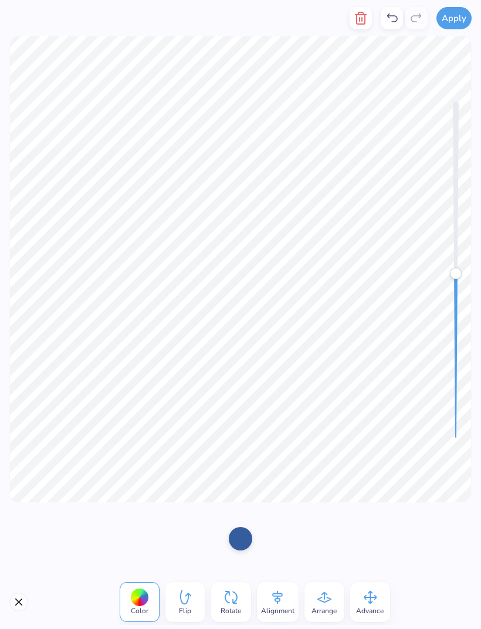
click at [142, 599] on div at bounding box center [139, 598] width 18 height 18
click at [246, 539] on div at bounding box center [240, 537] width 23 height 23
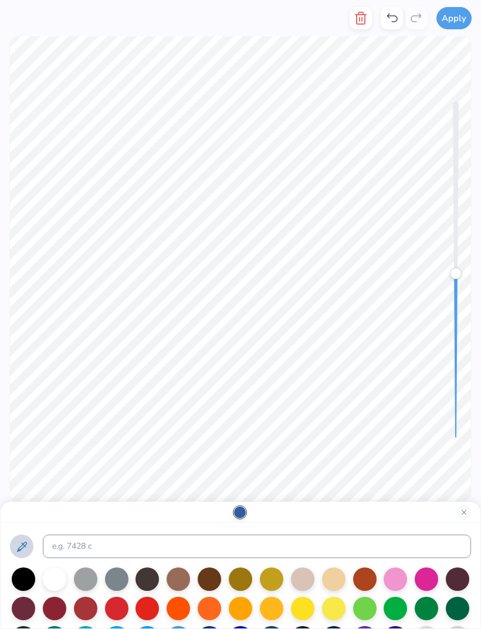
click at [19, 549] on icon at bounding box center [22, 547] width 14 height 14
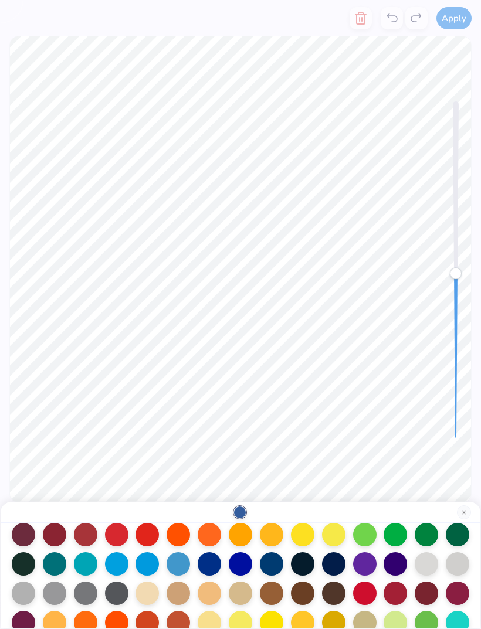
scroll to position [73, 0]
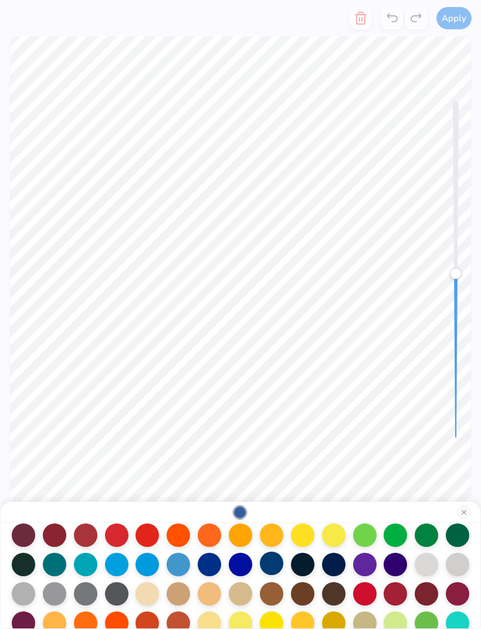
click at [271, 570] on div at bounding box center [271, 563] width 23 height 23
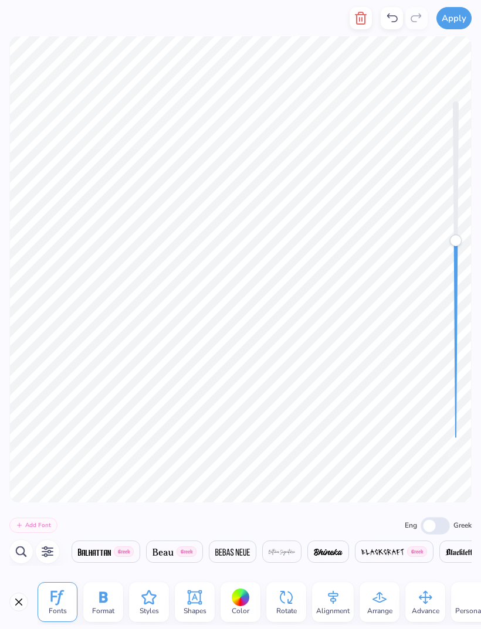
scroll to position [0, 1824]
click at [249, 549] on img at bounding box center [232, 552] width 35 height 7
click at [247, 550] on img at bounding box center [232, 552] width 35 height 7
click at [129, 552] on img at bounding box center [109, 552] width 73 height 7
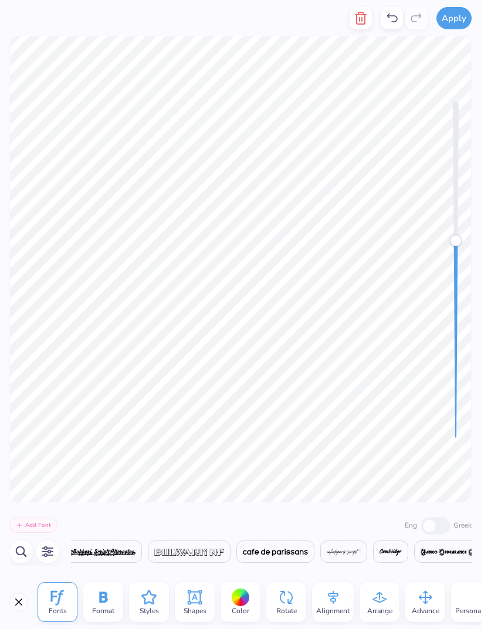
scroll to position [0, 3747]
click at [301, 557] on span at bounding box center [276, 552] width 66 height 14
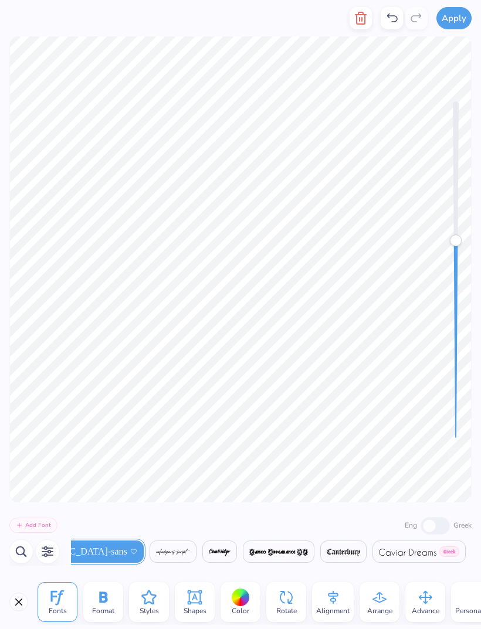
scroll to position [0, 3968]
click at [378, 555] on img at bounding box center [406, 552] width 57 height 7
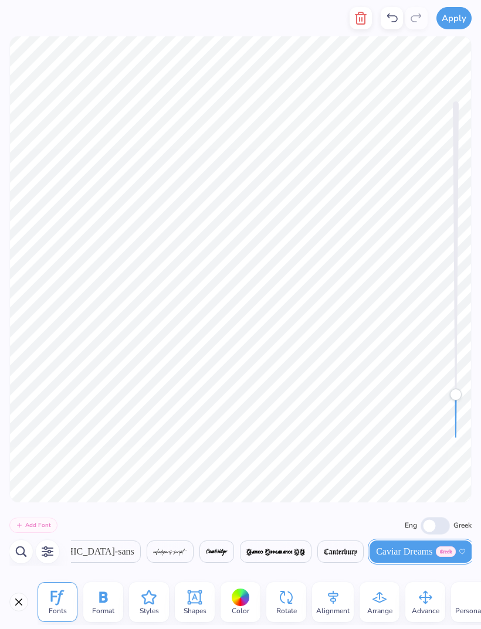
scroll to position [0, 3966]
click at [453, 552] on icon at bounding box center [456, 551] width 6 height 5
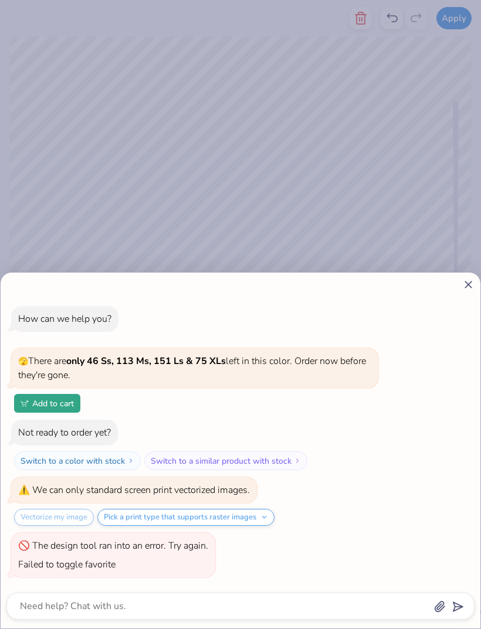
scroll to position [-3, 0]
click at [465, 291] on icon at bounding box center [468, 284] width 12 height 12
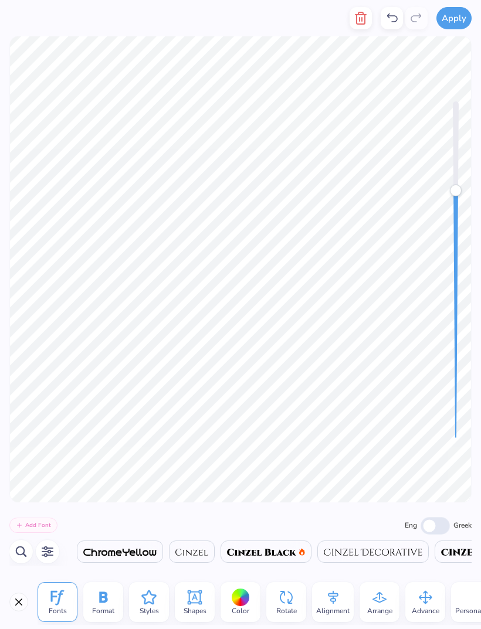
scroll to position [0, 4718]
click at [175, 556] on span at bounding box center [191, 552] width 33 height 14
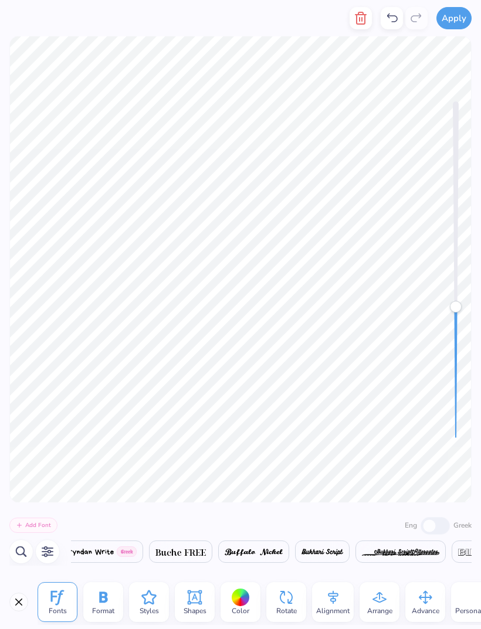
scroll to position [0, 4421]
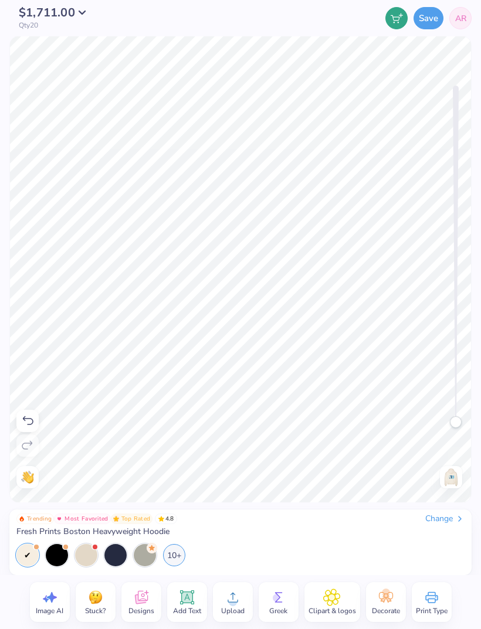
click at [452, 479] on img at bounding box center [450, 477] width 19 height 19
click at [441, 485] on div at bounding box center [451, 477] width 22 height 22
click at [454, 482] on img at bounding box center [450, 477] width 19 height 19
click at [447, 479] on img at bounding box center [450, 477] width 19 height 19
click at [393, 596] on icon at bounding box center [386, 598] width 18 height 18
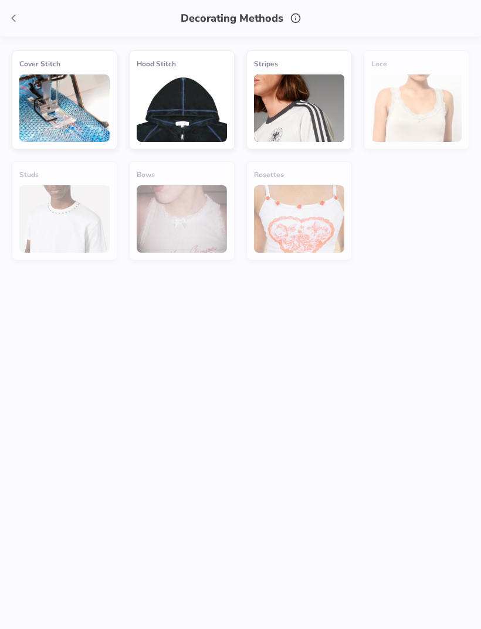
click at [197, 114] on img at bounding box center [182, 107] width 90 height 67
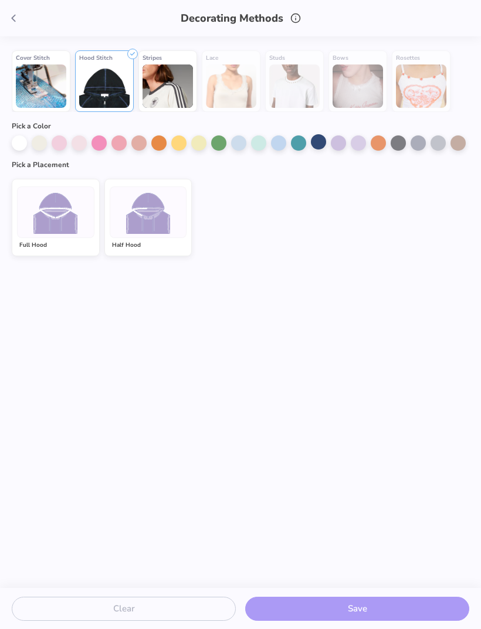
click at [320, 138] on div at bounding box center [318, 141] width 15 height 15
click at [146, 233] on div at bounding box center [148, 212] width 77 height 52
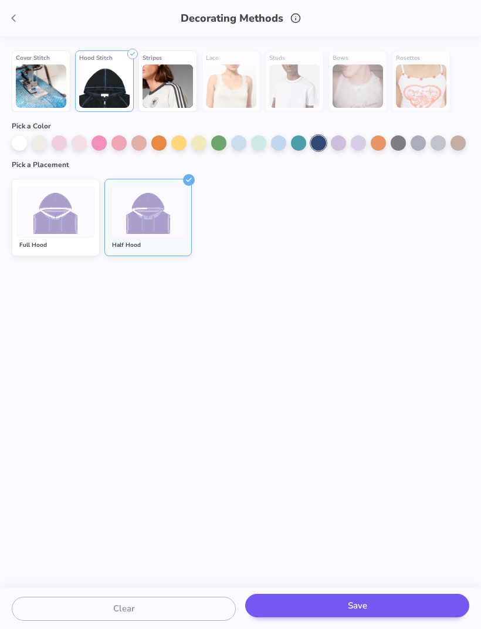
click at [416, 611] on button "Save" at bounding box center [357, 606] width 224 height 24
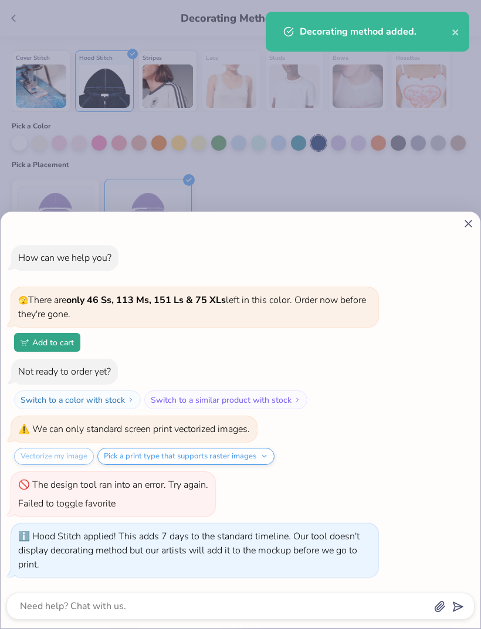
click at [474, 228] on icon at bounding box center [468, 223] width 12 height 12
type textarea "x"
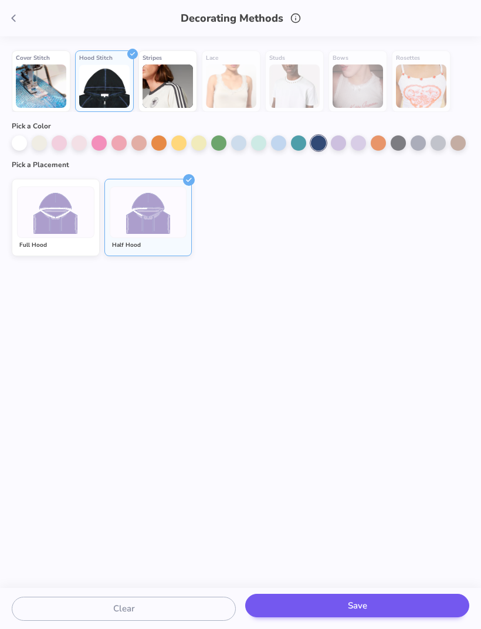
click at [398, 598] on button "Save" at bounding box center [357, 606] width 224 height 24
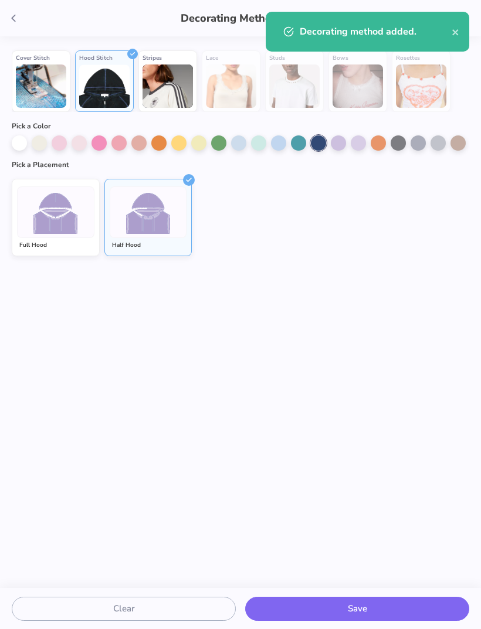
click at [450, 42] on div "Decorating method added." at bounding box center [367, 32] width 203 height 40
click at [458, 28] on icon "close" at bounding box center [455, 32] width 8 height 9
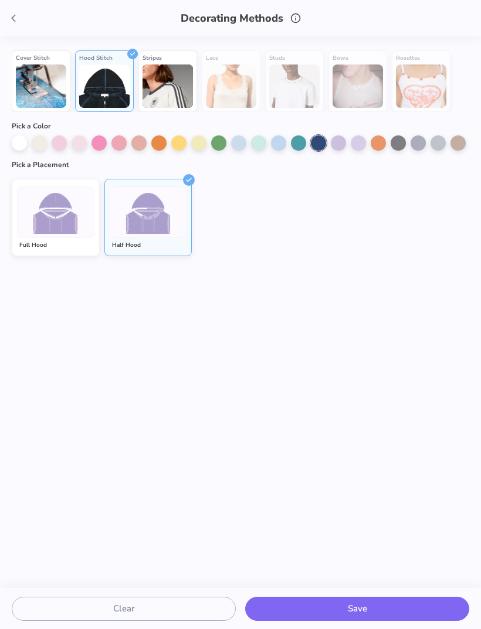
click at [15, 26] on span at bounding box center [14, 18] width 18 height 18
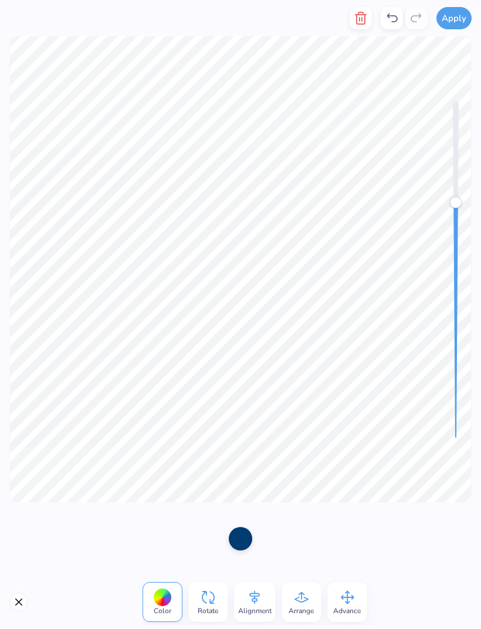
click at [164, 602] on div at bounding box center [162, 598] width 18 height 18
click at [248, 540] on div at bounding box center [240, 537] width 23 height 23
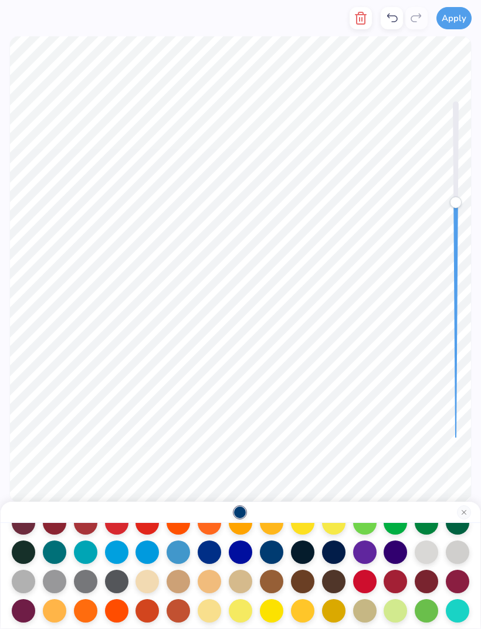
scroll to position [84, 0]
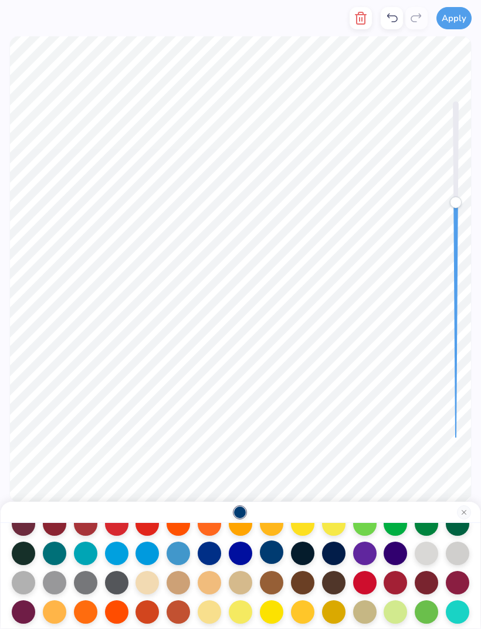
click at [273, 555] on div at bounding box center [271, 551] width 23 height 23
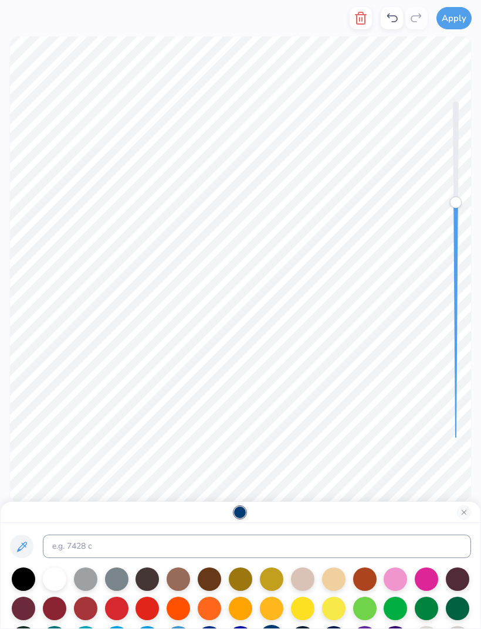
scroll to position [0, 0]
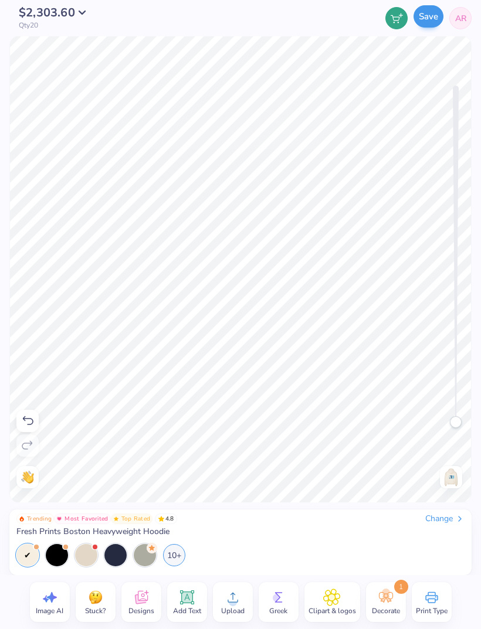
click at [427, 24] on button "Save" at bounding box center [428, 16] width 30 height 22
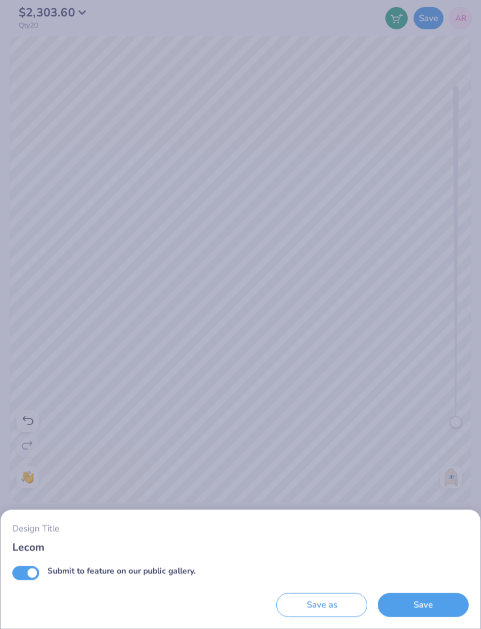
click at [32, 576] on input "Submit to feature on our public gallery." at bounding box center [25, 573] width 27 height 14
checkbox input "false"
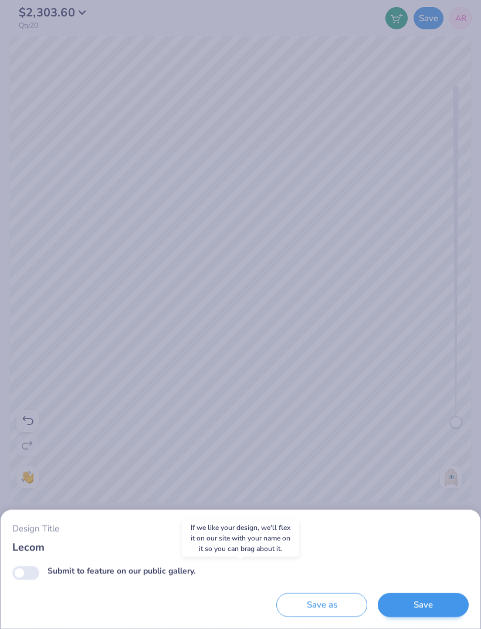
click at [429, 608] on button "Save" at bounding box center [423, 605] width 91 height 24
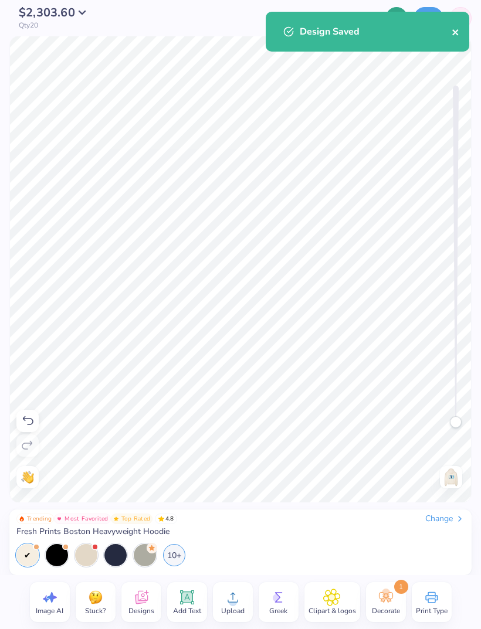
click at [454, 34] on icon "close" at bounding box center [455, 32] width 6 height 6
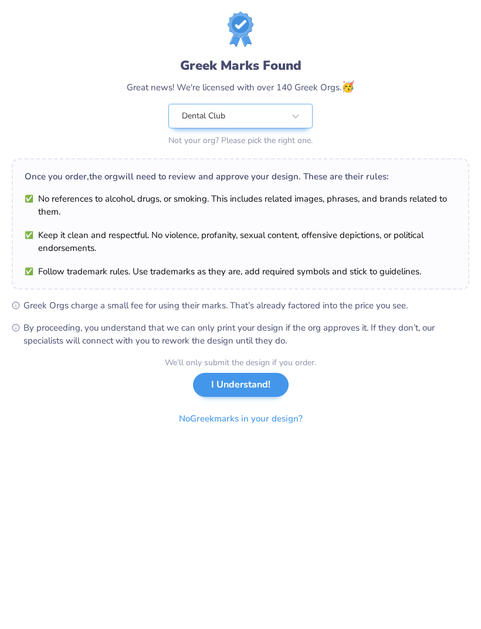
click at [253, 388] on button "I Understand!" at bounding box center [241, 385] width 96 height 24
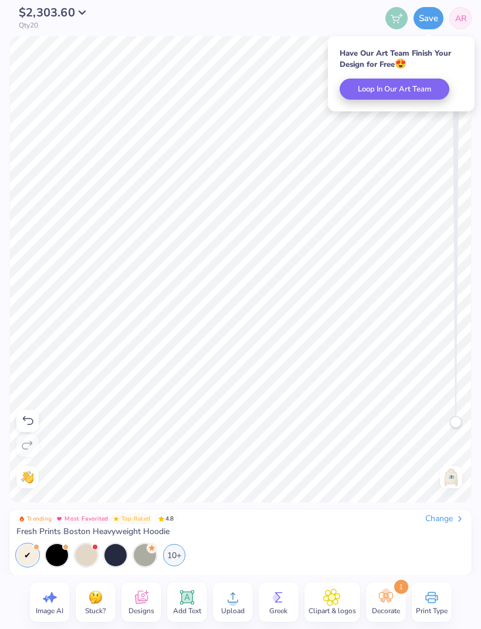
click at [457, 416] on div "Accessibility label" at bounding box center [456, 422] width 12 height 12
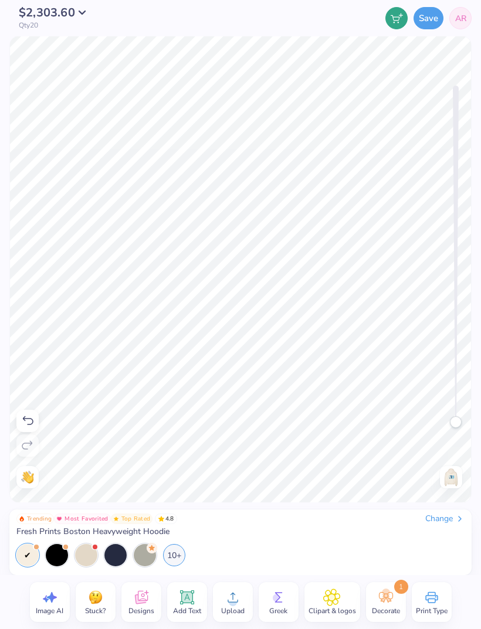
click at [455, 23] on span "AR" at bounding box center [460, 18] width 11 height 12
